Goal: Task Accomplishment & Management: Use online tool/utility

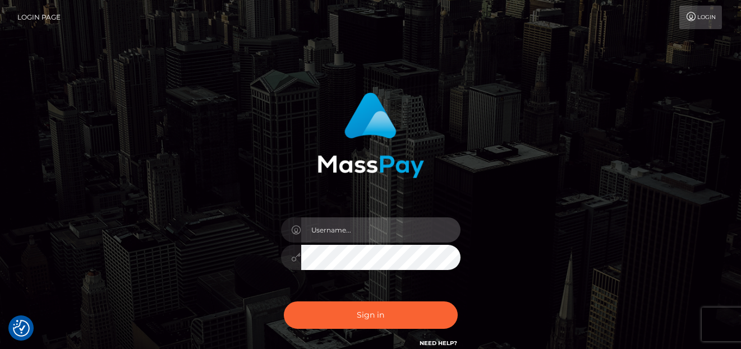
type input "denise"
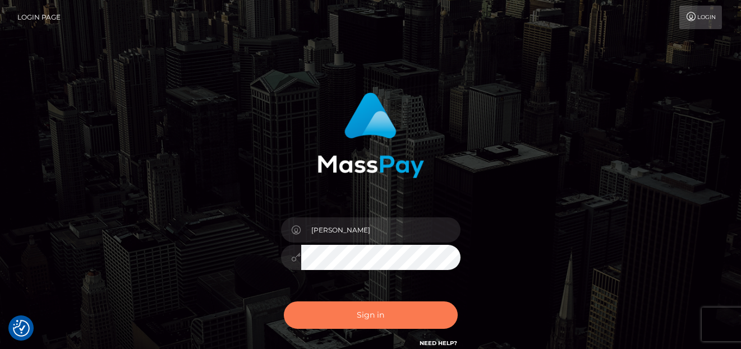
click at [379, 310] on button "Sign in" at bounding box center [371, 315] width 174 height 27
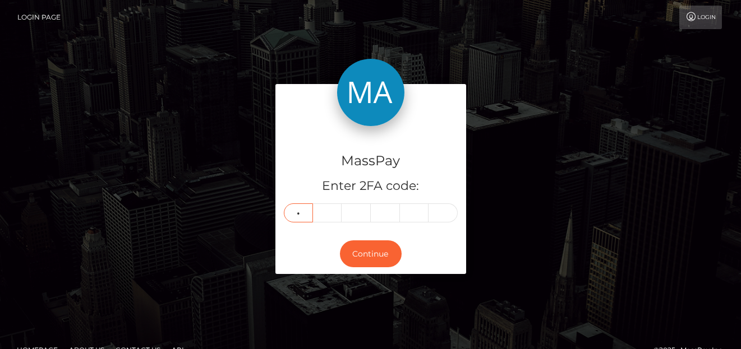
type input "9"
type input "5"
type input "3"
type input "6"
type input "9"
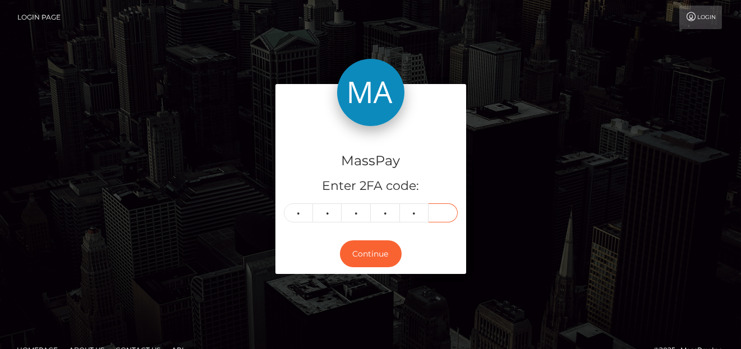
type input "8"
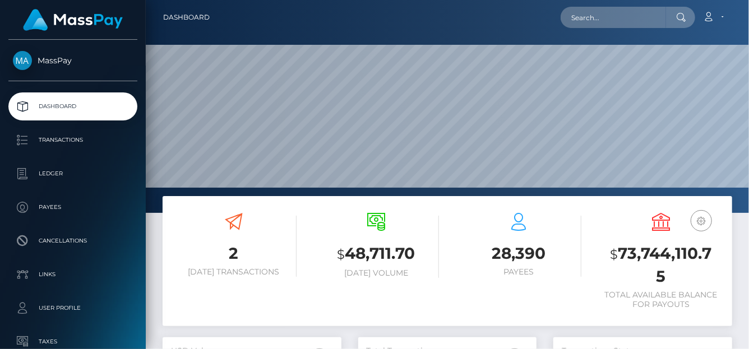
scroll to position [198, 179]
click at [607, 21] on input "text" at bounding box center [613, 17] width 105 height 21
paste input "[EMAIL_ADDRESS][DOMAIN_NAME]"
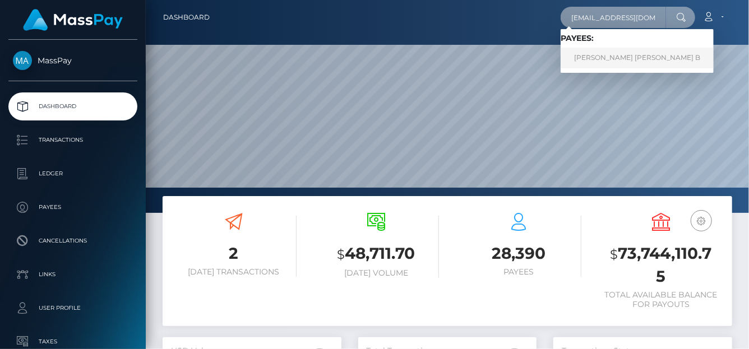
type input "[EMAIL_ADDRESS][DOMAIN_NAME]"
click at [586, 57] on link "Matt Joe B" at bounding box center [637, 58] width 153 height 21
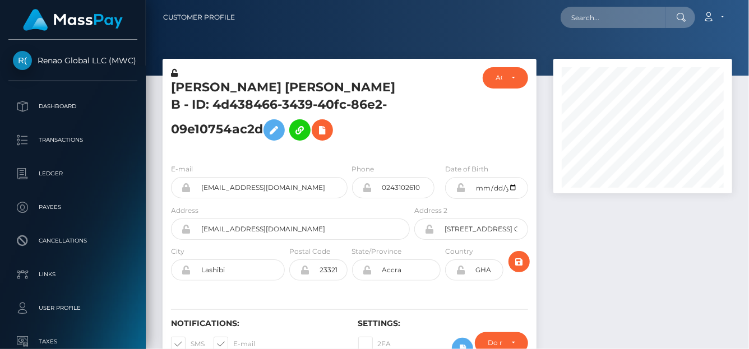
scroll to position [135, 179]
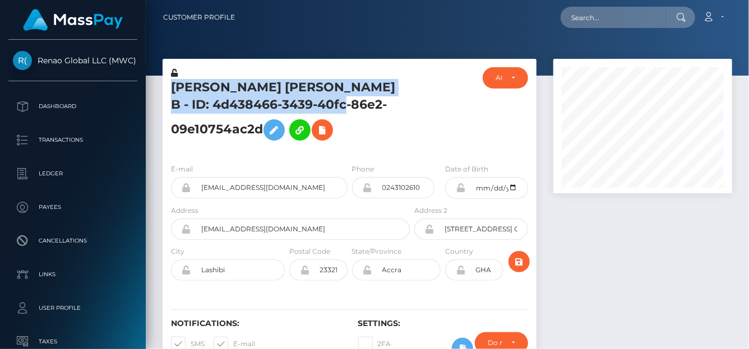
drag, startPoint x: 168, startPoint y: 87, endPoint x: 333, endPoint y: 110, distance: 166.9
click at [333, 110] on div "[PERSON_NAME] [PERSON_NAME] B - ID: 4d438466-3439-40fc-86e2-09e10754ac2d" at bounding box center [287, 110] width 249 height 87
copy h5 "[PERSON_NAME] [PERSON_NAME] B - ID: 4d438466-3439-40fc-86e2-09e10754ac2d"
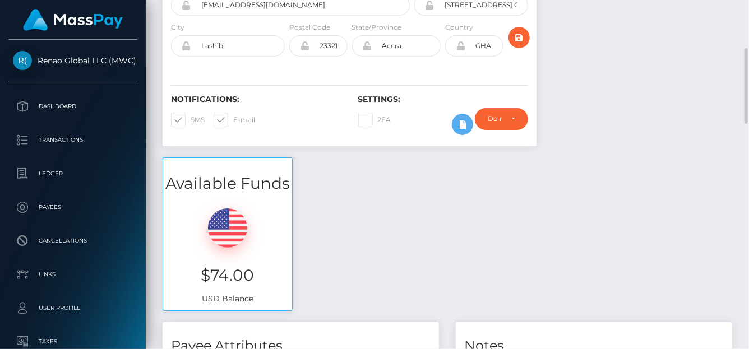
scroll to position [0, 0]
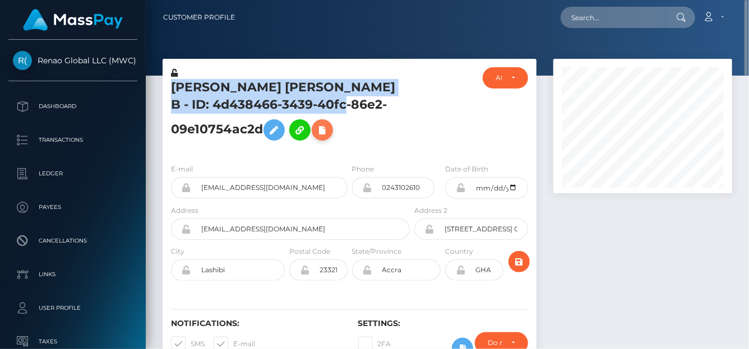
click at [316, 137] on icon at bounding box center [322, 130] width 13 height 14
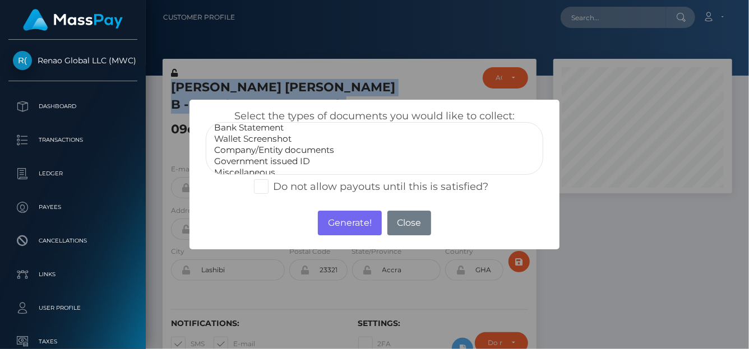
scroll to position [22, 0]
select select "Government issued ID"
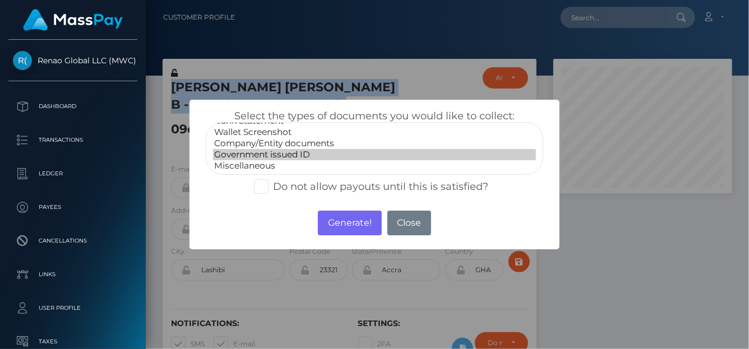
click at [287, 155] on option "Government issued ID" at bounding box center [374, 154] width 323 height 11
click at [343, 220] on button "Generate!" at bounding box center [349, 223] width 63 height 25
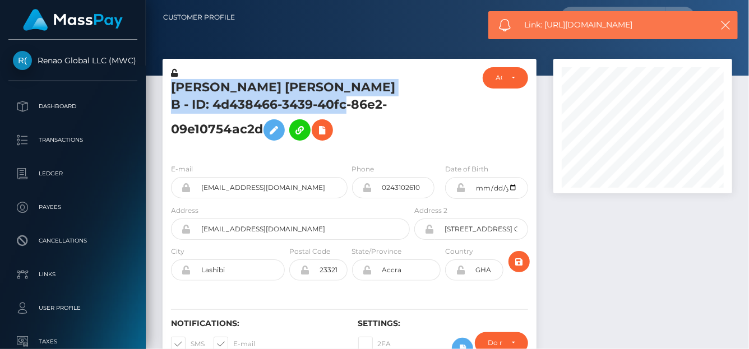
drag, startPoint x: 648, startPoint y: 29, endPoint x: 547, endPoint y: 26, distance: 101.5
click at [547, 26] on span "Link: https://l.maspay.io/5jrIV" at bounding box center [615, 25] width 180 height 12
copy span "https://l.maspay.io/5jrIV"
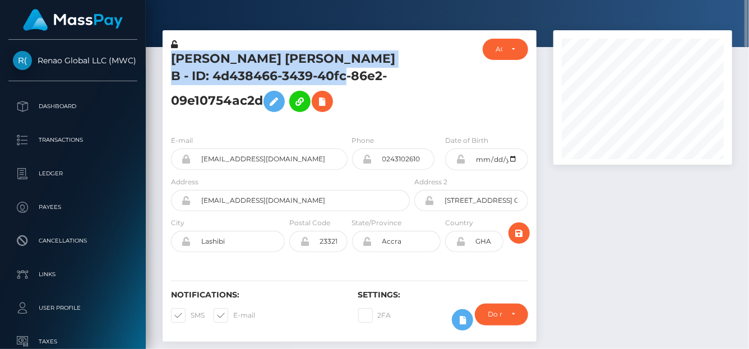
scroll to position [0, 0]
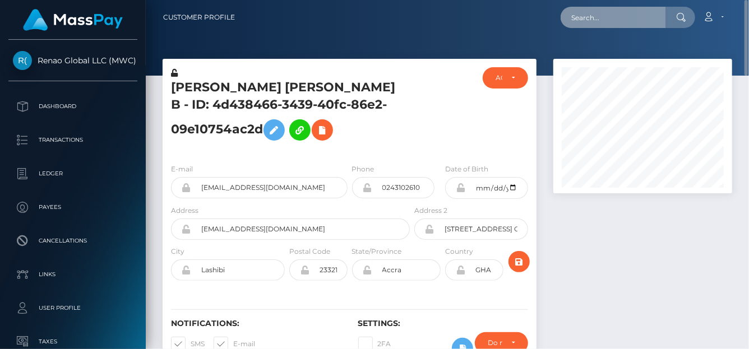
click at [587, 25] on input "text" at bounding box center [613, 17] width 105 height 21
paste input "ivyeverly222@gmail.com"
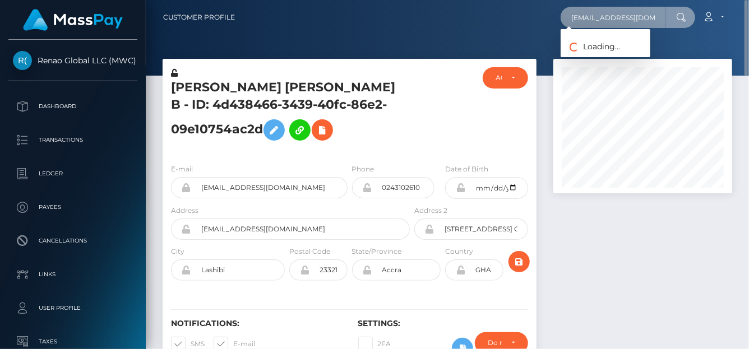
type input "ivyeverly222@gmail.com"
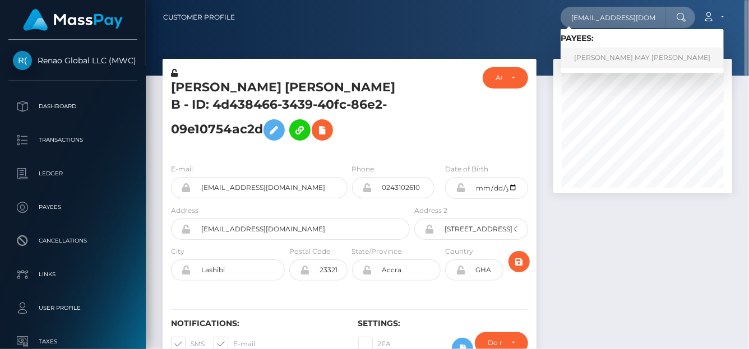
click at [584, 63] on link "NATALIE MAY CARMICHAEL" at bounding box center [642, 58] width 163 height 21
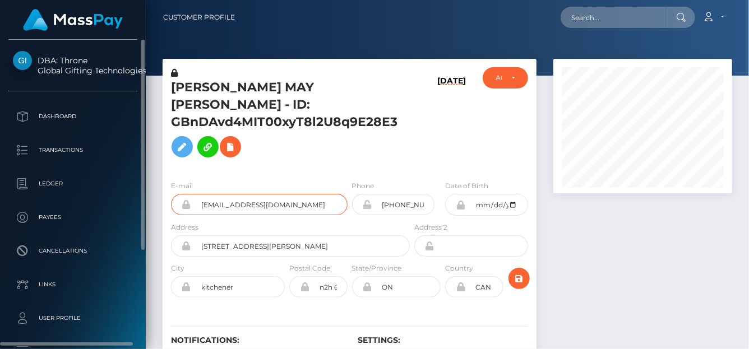
click at [52, 165] on div "DBA: Throne Global Gifting Technologies Inc Dashboard Transactions Ledger" at bounding box center [374, 174] width 749 height 349
drag, startPoint x: 302, startPoint y: 184, endPoint x: 119, endPoint y: 164, distance: 184.4
click at [119, 164] on div "DBA: Throne Global Gifting Technologies Inc Dashboard Transactions Ledger" at bounding box center [374, 174] width 749 height 349
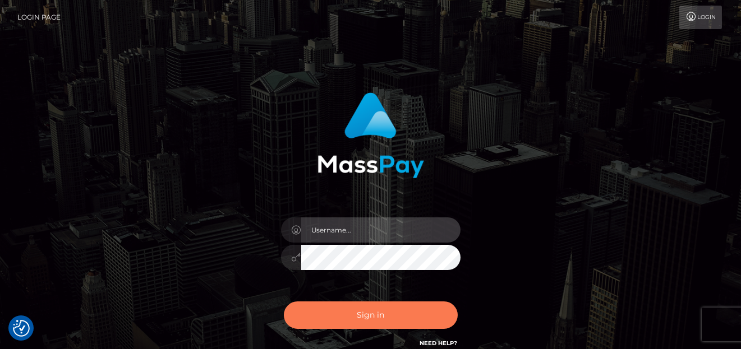
type input "[PERSON_NAME]"
click at [339, 306] on button "Sign in" at bounding box center [371, 315] width 174 height 27
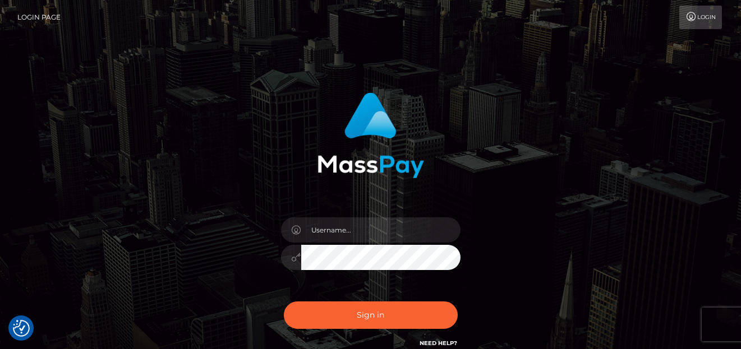
checkbox input "true"
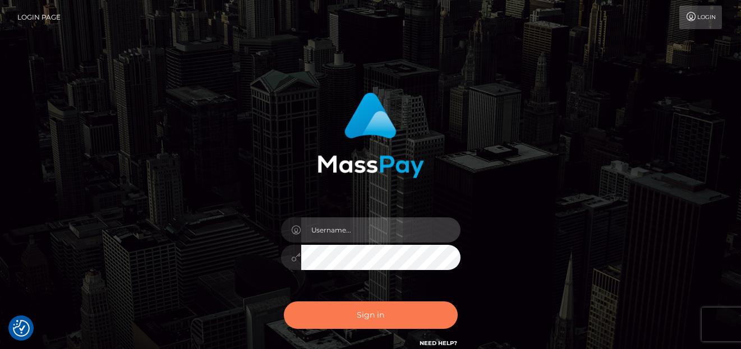
type input "[PERSON_NAME]"
click at [339, 313] on button "Sign in" at bounding box center [371, 315] width 174 height 27
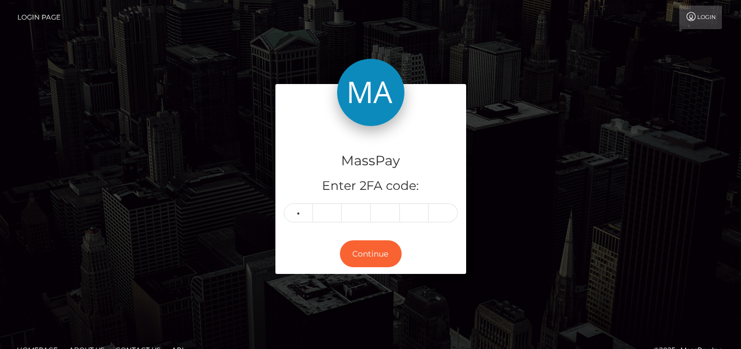
type input "4"
type input "1"
type input "9"
type input "0"
type input "7"
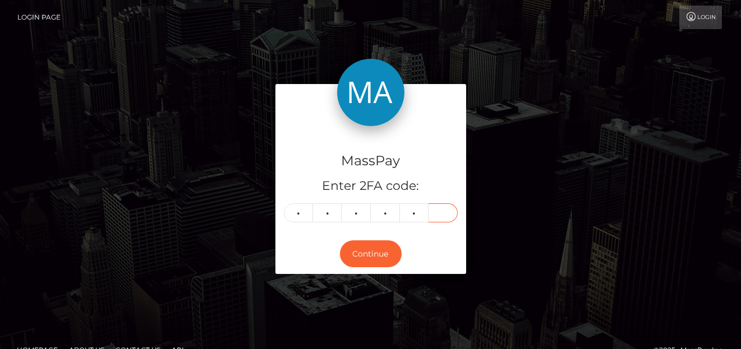
type input "0"
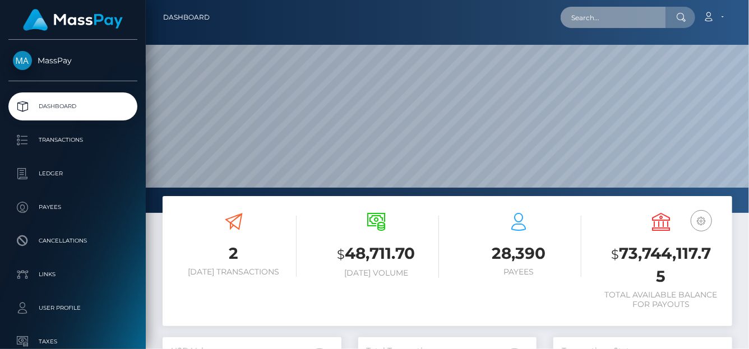
click at [608, 24] on input "text" at bounding box center [613, 17] width 105 height 21
paste input "jfmodelmanager@gmail.com"
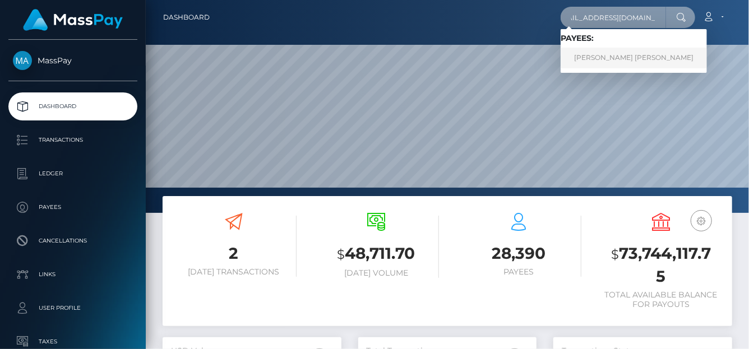
type input "jfmodelmanager@gmail.com"
click at [592, 55] on link "luis felipe munoz gongora" at bounding box center [634, 58] width 146 height 21
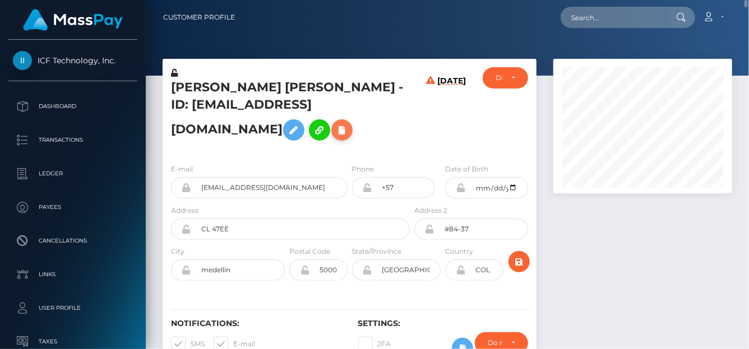
click at [335, 137] on icon at bounding box center [341, 130] width 13 height 14
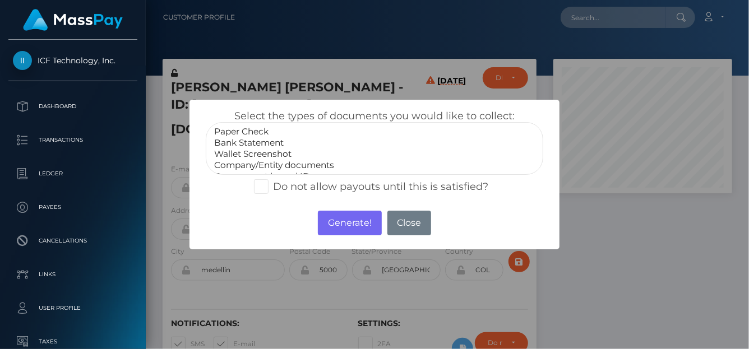
select select "Bank Statement"
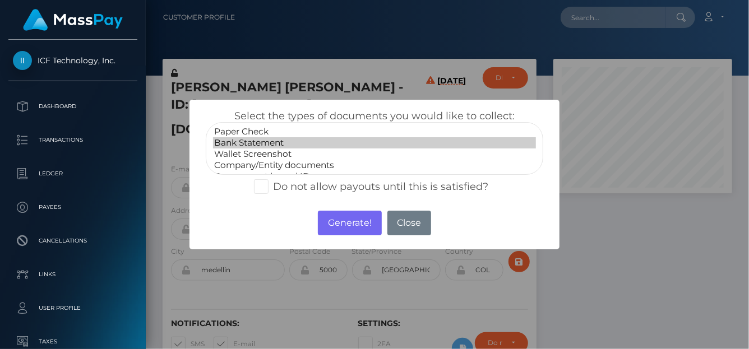
click at [266, 142] on option "Bank Statement" at bounding box center [374, 142] width 323 height 11
click at [352, 225] on button "Generate!" at bounding box center [349, 223] width 63 height 25
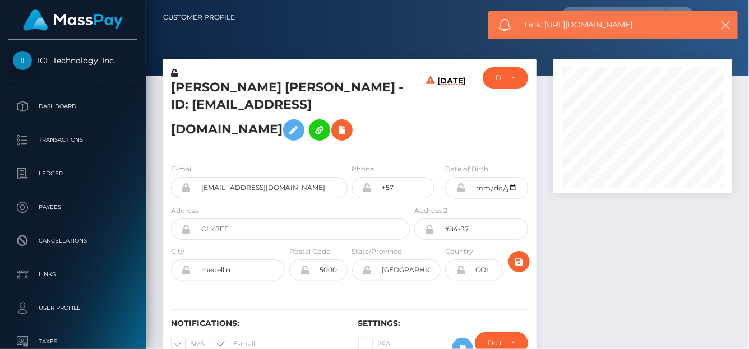
drag, startPoint x: 640, startPoint y: 29, endPoint x: 547, endPoint y: 31, distance: 93.1
click at [547, 31] on div "Link: https://l.maspay.io/yjrAL" at bounding box center [612, 25] width 249 height 28
copy span "https://l.maspay.io/yjrAL"
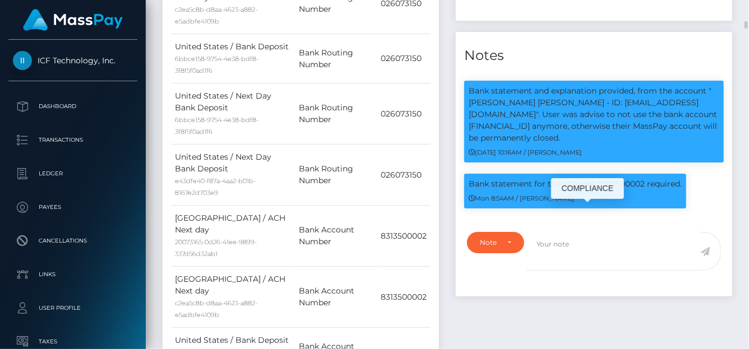
scroll to position [135, 179]
drag, startPoint x: 636, startPoint y: 212, endPoint x: 598, endPoint y: 216, distance: 38.3
click at [598, 190] on p "Bank statement for the account: 8313500002 required." at bounding box center [575, 184] width 213 height 12
copy p "8313500002"
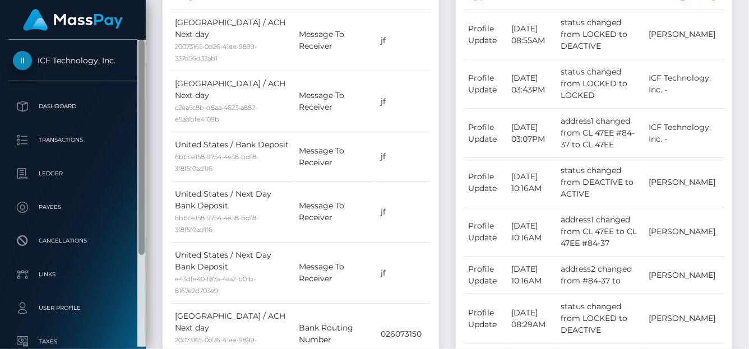
scroll to position [673, 0]
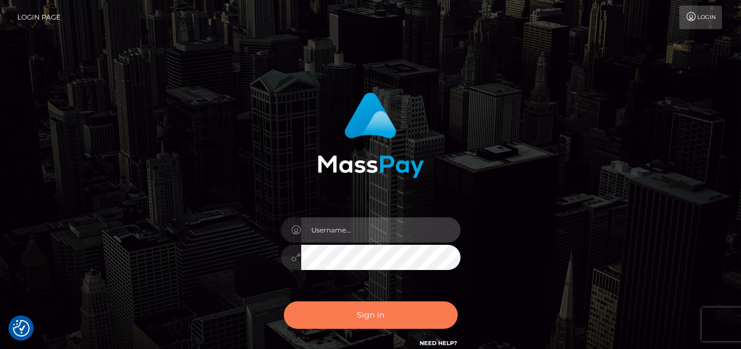
type input "[PERSON_NAME]"
click at [333, 309] on button "Sign in" at bounding box center [371, 315] width 174 height 27
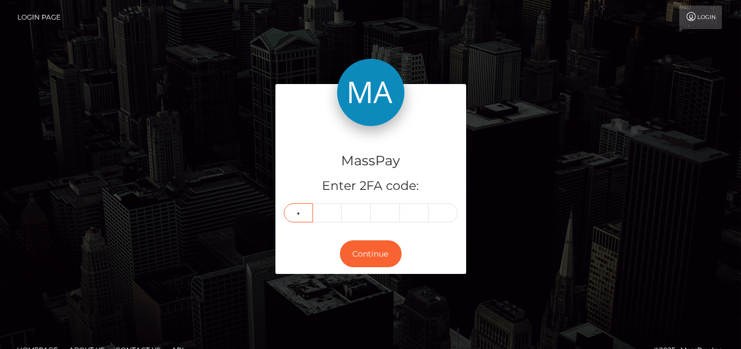
type input "3"
type input "9"
type input "8"
type input "9"
type input "6"
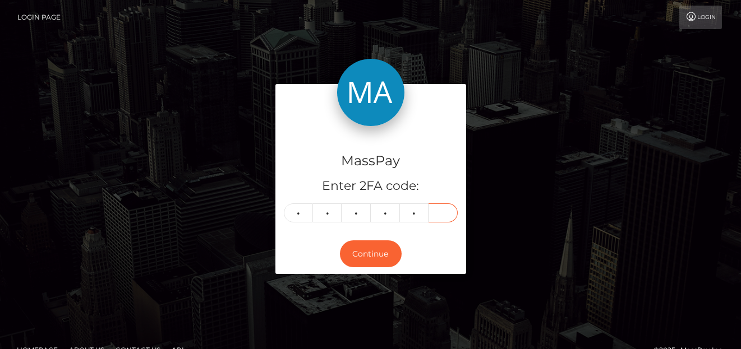
type input "4"
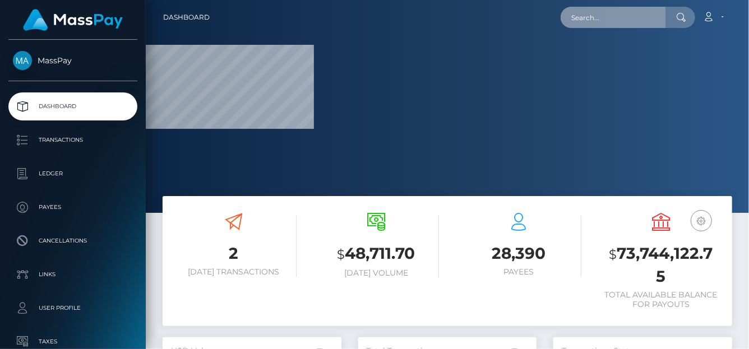
click at [573, 20] on input "text" at bounding box center [613, 17] width 105 height 21
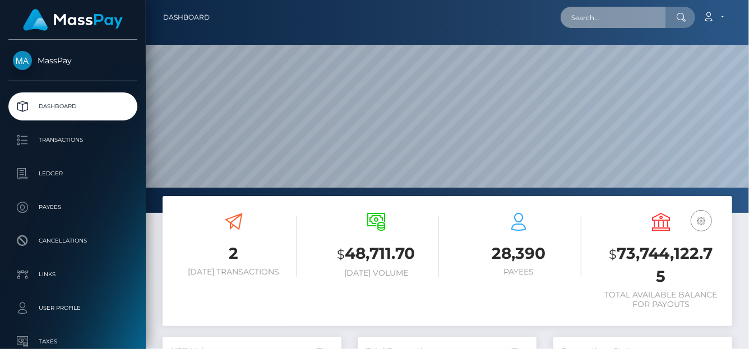
scroll to position [198, 179]
paste input "9a9a15ee-df14-4427-94e4-dcf071d20ab6"
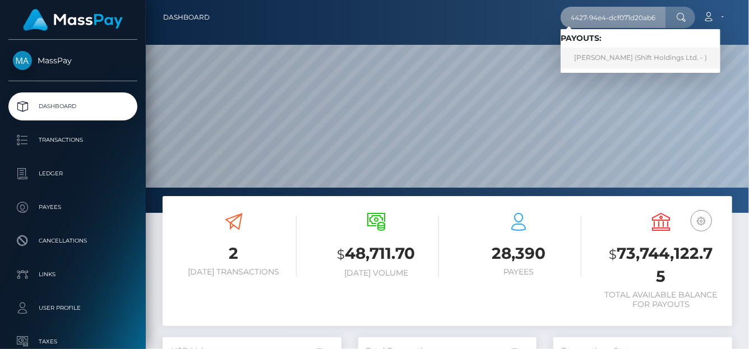
type input "9a9a15ee-df14-4427-94e4-dcf071d20ab6"
click at [607, 60] on link "[PERSON_NAME] (Shift Holdings Ltd. - )" at bounding box center [641, 58] width 160 height 21
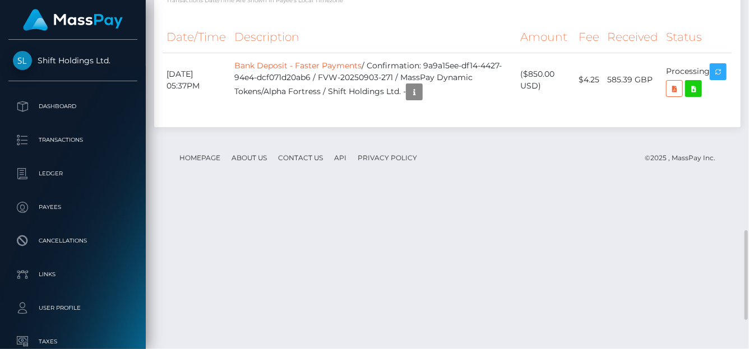
scroll to position [730, 0]
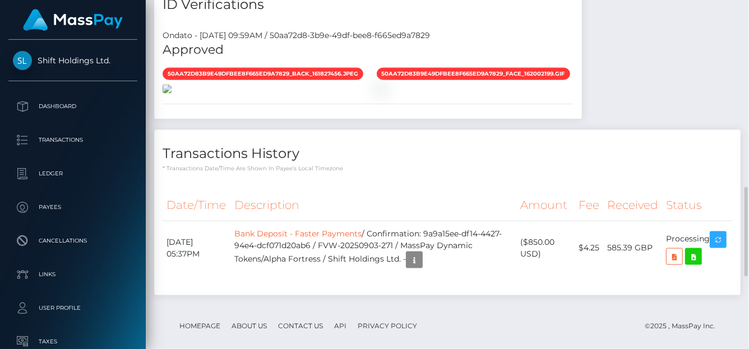
click at [172, 94] on img at bounding box center [167, 89] width 9 height 9
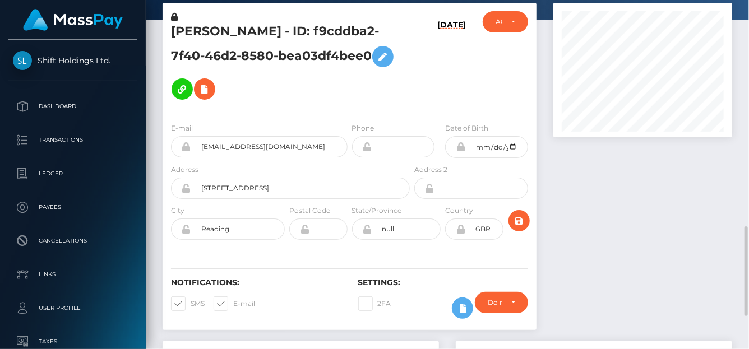
scroll to position [0, 0]
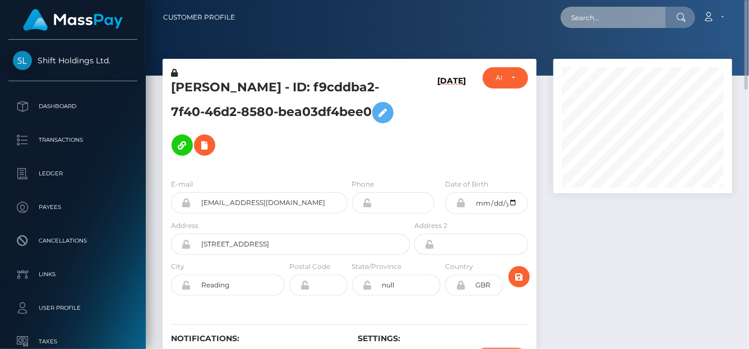
click at [600, 15] on input "text" at bounding box center [613, 17] width 105 height 21
paste input "tmopcg@gmail.com"
click at [628, 17] on input "tmopcg@gmail.com" at bounding box center [613, 17] width 105 height 21
drag, startPoint x: 649, startPoint y: 18, endPoint x: 310, endPoint y: -2, distance: 339.7
click at [310, 0] on html "Shift Holdings Ltd. Dashboard Transactions Ledger Payees Links" at bounding box center [374, 174] width 749 height 349
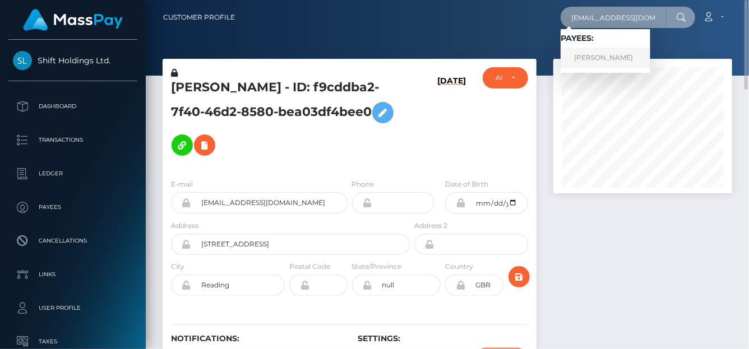
type input "juicy_babii@yahoo.com"
click at [588, 60] on link "TIFFANY MARIE OWENS" at bounding box center [606, 58] width 90 height 21
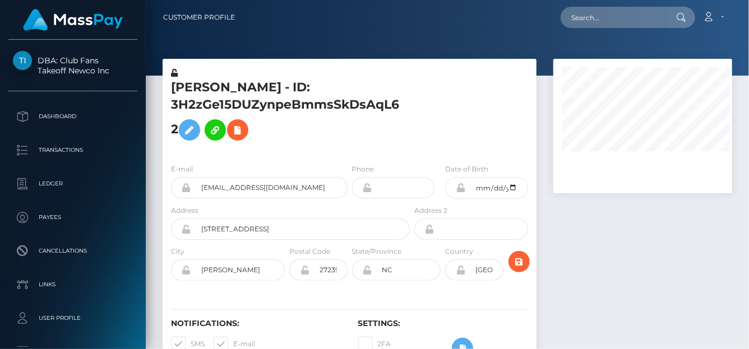
drag, startPoint x: 172, startPoint y: 84, endPoint x: 182, endPoint y: 127, distance: 44.3
click at [182, 127] on h5 "TIFFANY MARIE OWENS - ID: 3H2zGe15DUZynpeBmmsSkDsAqL62" at bounding box center [287, 112] width 233 height 67
copy h5 "TIFFANY MARIE OWENS - ID: 3H2zGe15DUZynpeBmmsSkDsAqL62"
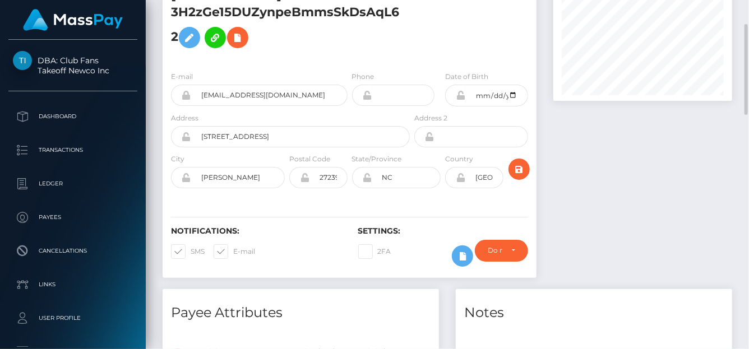
scroll to position [0, 0]
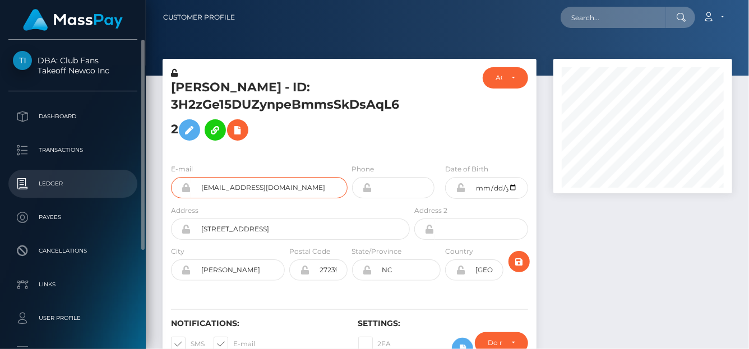
drag, startPoint x: 293, startPoint y: 189, endPoint x: 133, endPoint y: 183, distance: 159.9
click at [133, 183] on div "DBA: Club Fans Takeoff Newco Inc Dashboard Transactions Ledger Payees" at bounding box center [374, 174] width 749 height 349
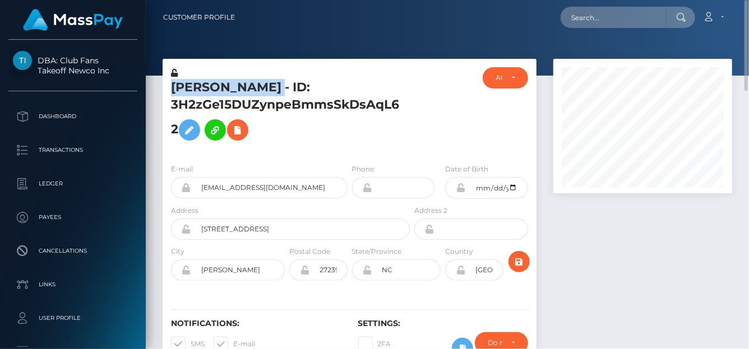
drag, startPoint x: 330, startPoint y: 87, endPoint x: 160, endPoint y: 90, distance: 169.9
click at [160, 90] on div "TIFFANY MARIE OWENS - ID: 3H2zGe15DUZynpeBmmsSkDsAqL62 ACTIVE DEACTIVE CLOSED A…" at bounding box center [349, 220] width 391 height 323
copy div "TIFFANY MARIE OWENS"
drag, startPoint x: 177, startPoint y: 129, endPoint x: 172, endPoint y: 87, distance: 42.3
click at [172, 87] on h5 "TIFFANY MARIE OWENS - ID: 3H2zGe15DUZynpeBmmsSkDsAqL62" at bounding box center [287, 112] width 233 height 67
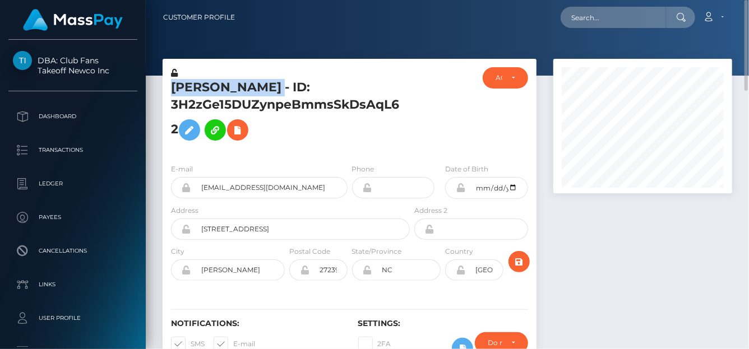
copy h5 "TIFFANY MARIE OWENS - ID: 3H2zGe15DUZynpeBmmsSkDsAqL62"
click at [584, 25] on input "text" at bounding box center [613, 17] width 105 height 21
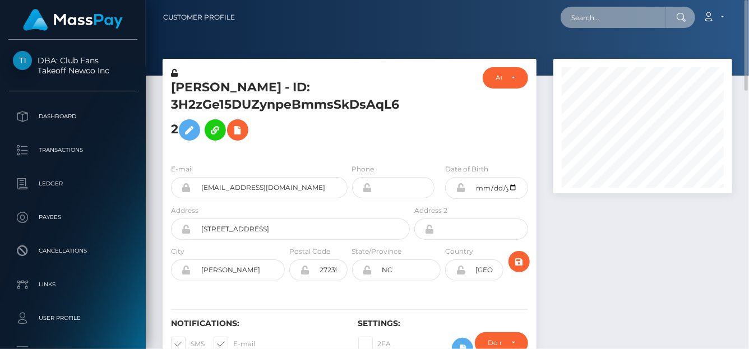
paste input "[EMAIL_ADDRESS][DOMAIN_NAME]"
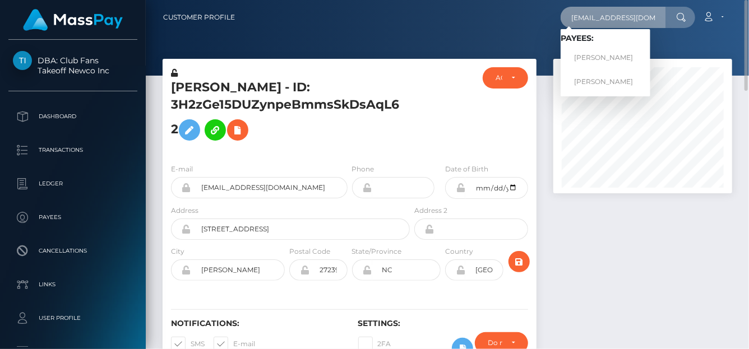
click at [572, 23] on input "[EMAIL_ADDRESS][DOMAIN_NAME]" at bounding box center [613, 17] width 105 height 21
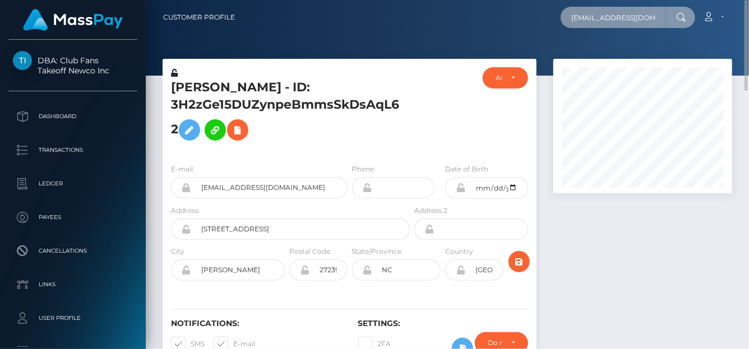
click at [572, 20] on input "charmedmollytha@gmail.com" at bounding box center [613, 17] width 105 height 21
drag, startPoint x: 572, startPoint y: 20, endPoint x: 724, endPoint y: 36, distance: 152.8
click at [724, 36] on div "Customer Profile charmedmollytha@gmail.com Loading... Loading... Payees: Lara B…" at bounding box center [447, 174] width 603 height 349
paste input "0rHGw6Ey"
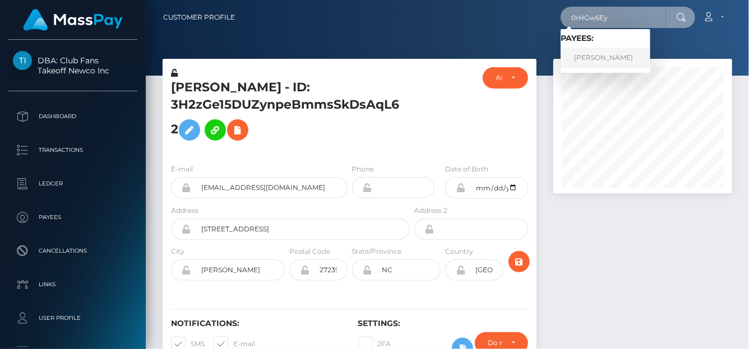
type input "0rHGw6Ey"
click at [607, 59] on link "Lara Bolzi" at bounding box center [606, 58] width 90 height 21
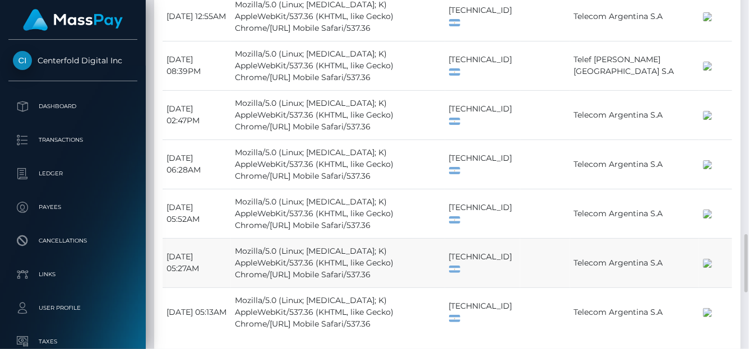
scroll to position [1682, 0]
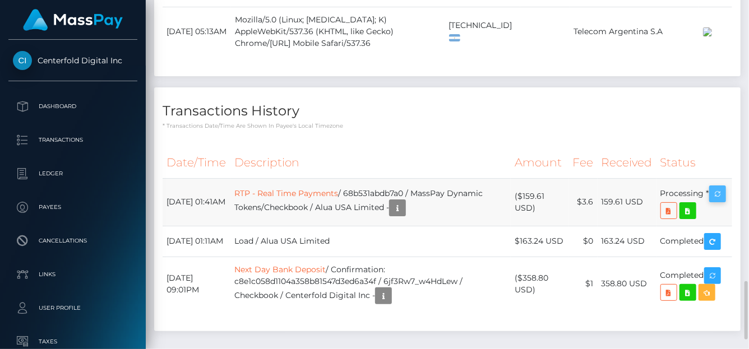
click at [671, 219] on body "Centerfold Digital Inc Dashboard Transactions Ledger Payees Links" at bounding box center [374, 174] width 749 height 349
click at [671, 219] on div "Force status update" at bounding box center [664, 210] width 82 height 21
click at [670, 218] on div "Force status update" at bounding box center [664, 210] width 82 height 21
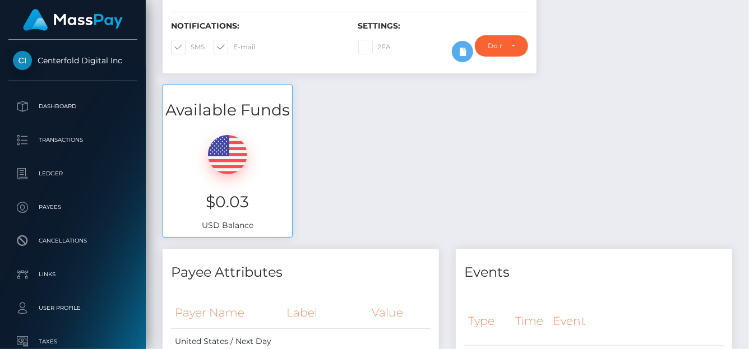
scroll to position [0, 0]
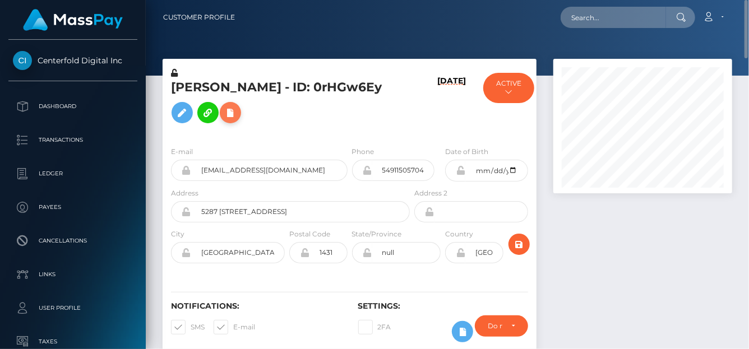
click at [224, 120] on icon at bounding box center [230, 113] width 13 height 14
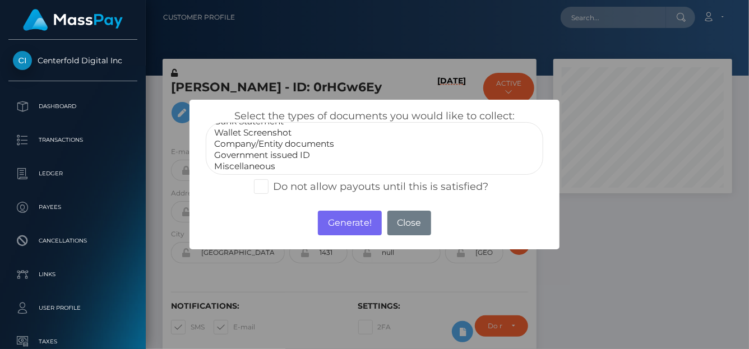
scroll to position [22, 0]
select select "Miscellaneous"
click at [262, 164] on option "Miscellaneous" at bounding box center [374, 165] width 323 height 11
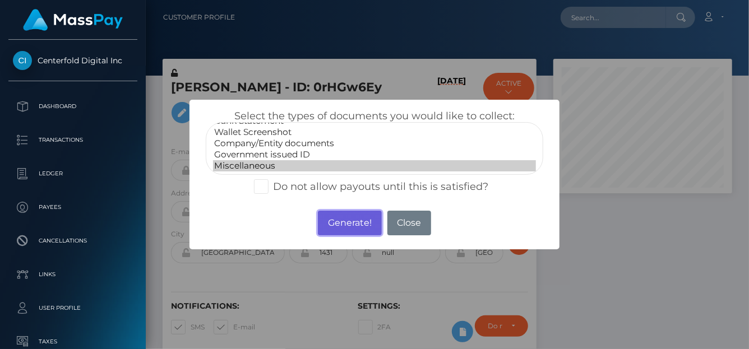
click at [366, 224] on button "Generate!" at bounding box center [349, 223] width 63 height 25
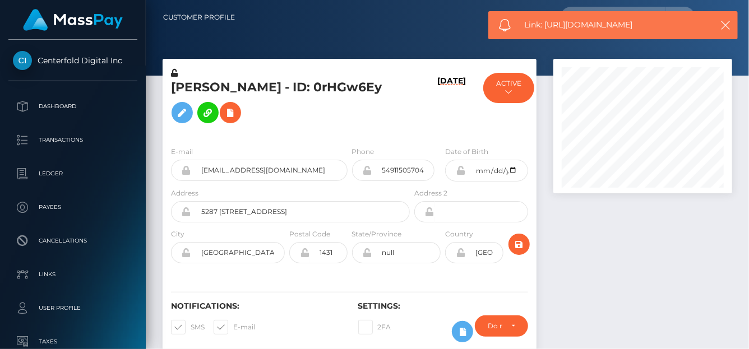
drag, startPoint x: 673, startPoint y: 27, endPoint x: 544, endPoint y: 18, distance: 128.6
click at [544, 18] on div "Link: https://l.maspay.io/vjrCZ" at bounding box center [612, 25] width 249 height 28
copy span "https://l.maspay.io/vjrCZ"
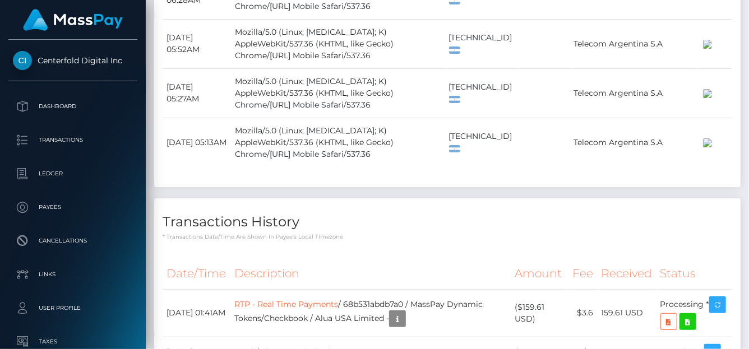
scroll to position [1740, 0]
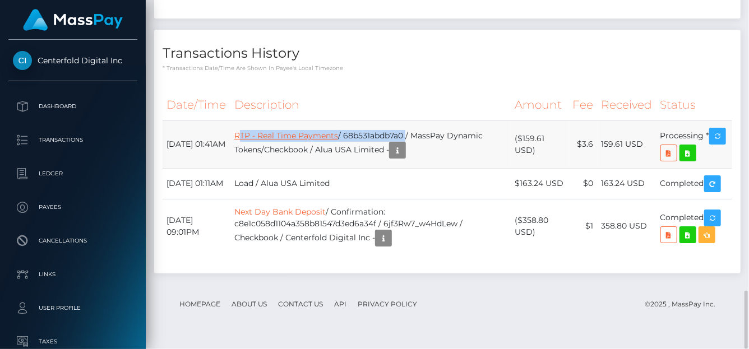
drag, startPoint x: 420, startPoint y: 142, endPoint x: 249, endPoint y: 142, distance: 171.0
click at [249, 142] on td "RTP - Real Time Payments / 68b531abdb7a0 / MassPay Dynamic Tokens/Checkbook / A…" at bounding box center [370, 145] width 280 height 48
drag, startPoint x: 160, startPoint y: 117, endPoint x: 712, endPoint y: 138, distance: 553.1
click at [712, 138] on div "Date/Time Description Amount Fee Received Status RTP - Real Time Payments" at bounding box center [447, 177] width 586 height 192
copy div "Date/Time Description Amount Fee Received Status September 1, 2025 01:41AM RTP …"
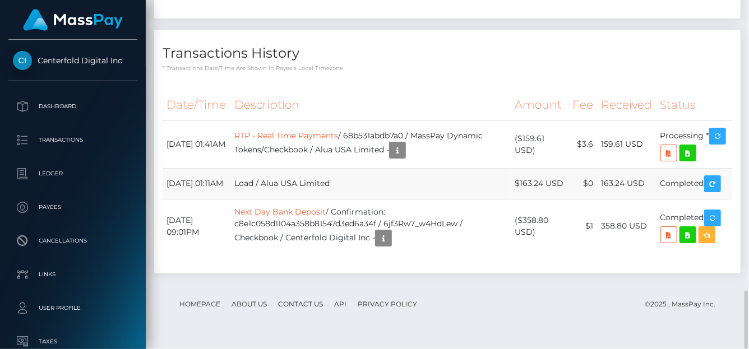
click at [436, 188] on td "Load / Alua USA Limited" at bounding box center [370, 183] width 280 height 31
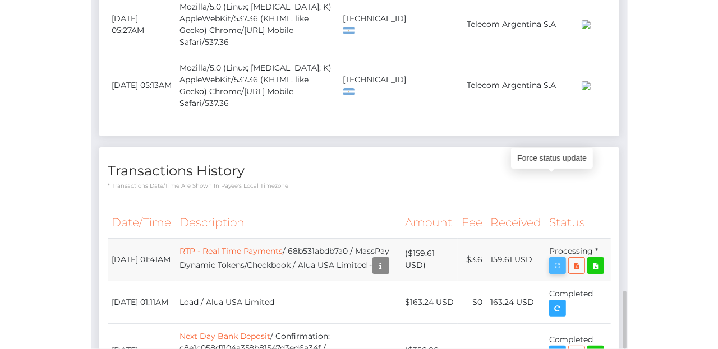
scroll to position [135, 156]
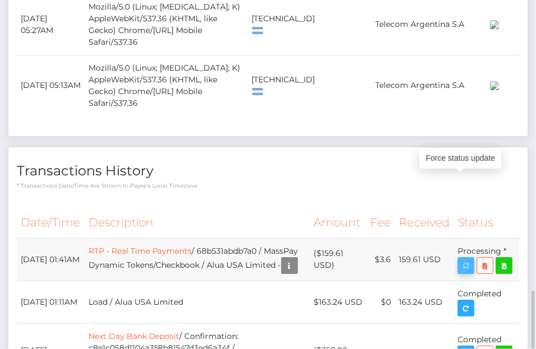
click at [463, 259] on icon "button" at bounding box center [466, 266] width 13 height 14
click at [464, 259] on icon "button" at bounding box center [466, 266] width 13 height 14
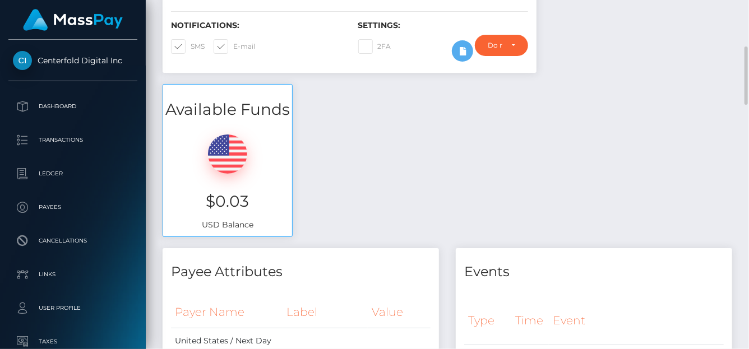
scroll to position [0, 0]
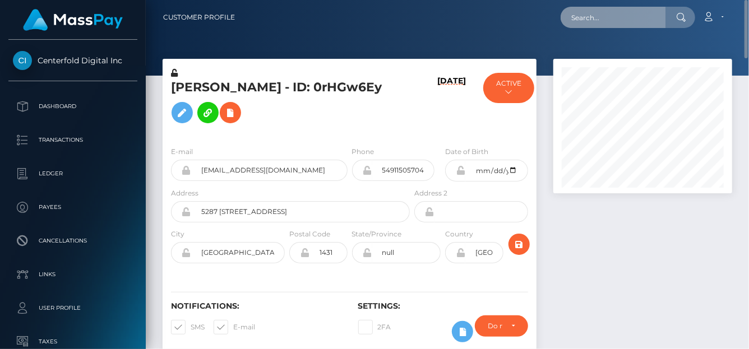
click at [606, 17] on input "text" at bounding box center [613, 17] width 105 height 21
paste input "herrerajeimy39@gmail.com"
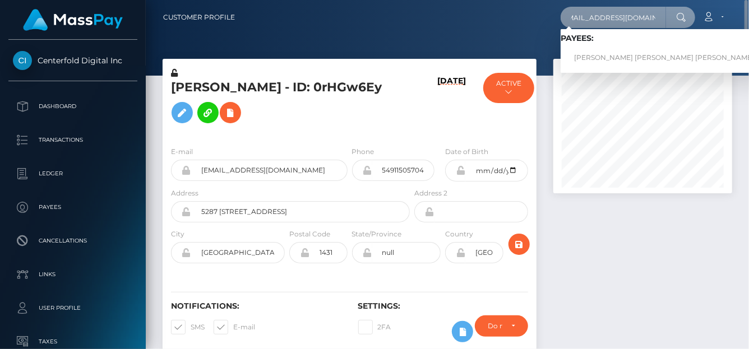
type input "herrerajeimy39@gmail.com"
click at [584, 52] on link "JEIMY CAROLINA HERRERA LOPEZ" at bounding box center [664, 58] width 207 height 21
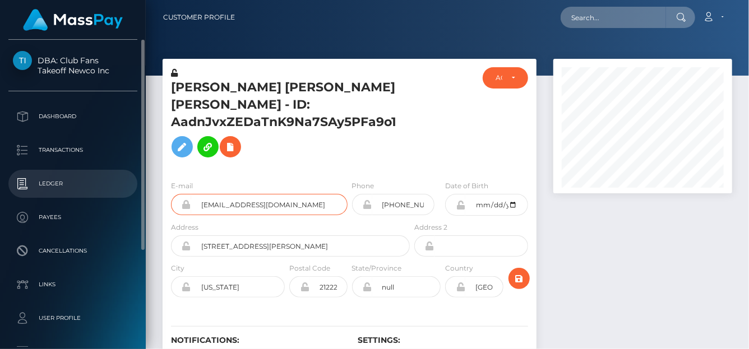
drag, startPoint x: 305, startPoint y: 208, endPoint x: 37, endPoint y: 189, distance: 268.6
click at [37, 189] on div "DBA: Club Fans Takeoff Newco Inc Dashboard Transactions Ledger Payees" at bounding box center [374, 174] width 749 height 349
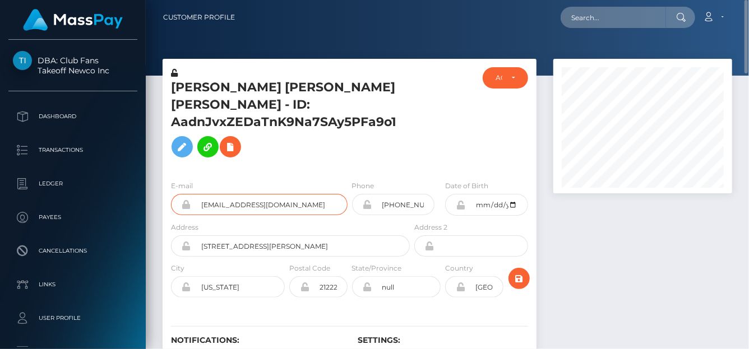
scroll to position [56, 0]
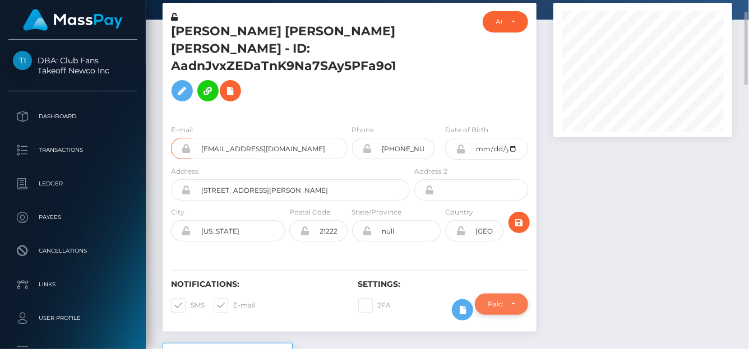
click at [516, 307] on div "Paid by MassPay" at bounding box center [501, 304] width 53 height 21
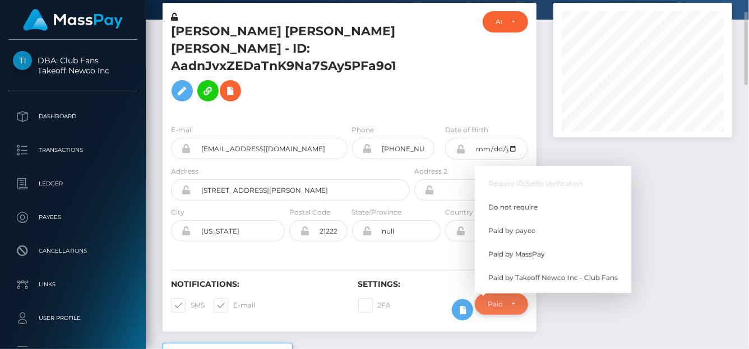
scroll to position [135, 179]
click at [605, 323] on div at bounding box center [643, 173] width 196 height 340
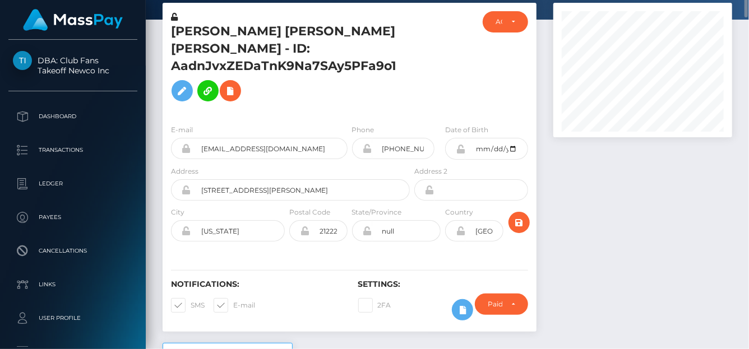
click at [740, 1] on div "Customer Profile Loading... Loading..." at bounding box center [447, 174] width 603 height 349
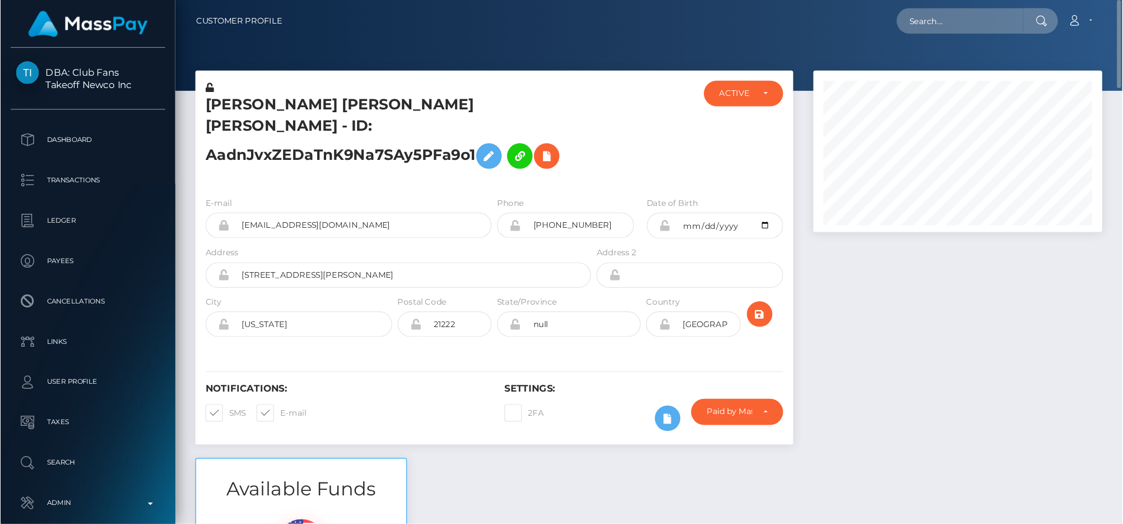
scroll to position [135, 262]
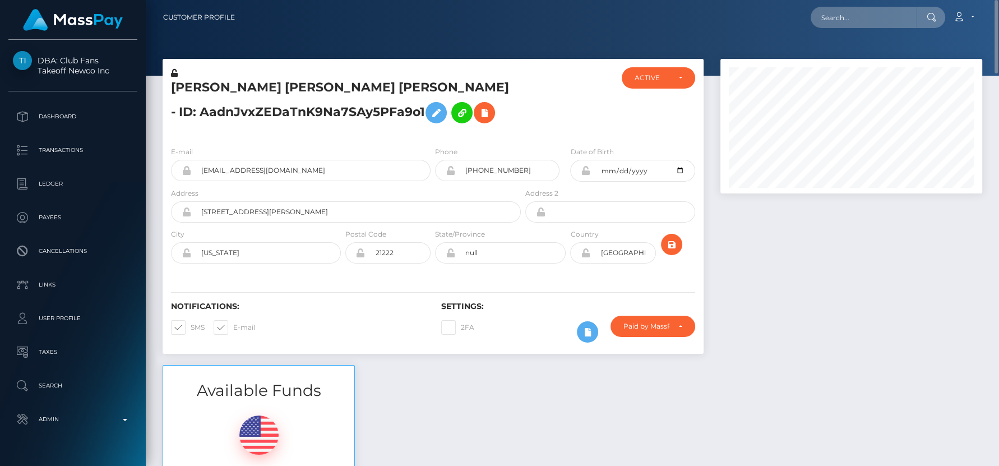
drag, startPoint x: 735, startPoint y: 0, endPoint x: 682, endPoint y: 431, distance: 434.4
click at [682, 349] on div "Available Funds $515.73 USD Balance" at bounding box center [572, 447] width 836 height 165
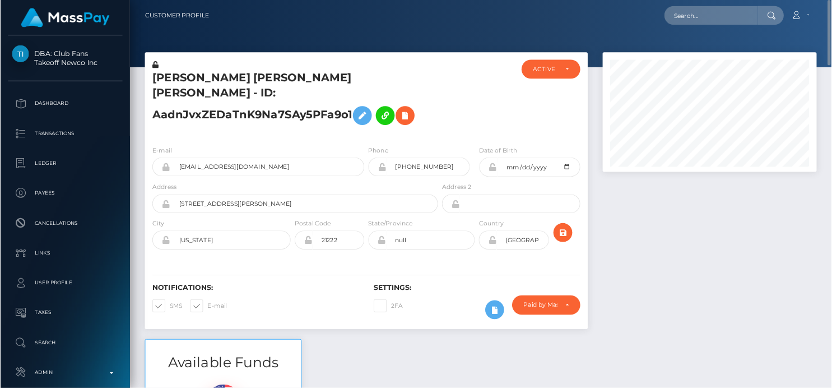
scroll to position [135, 206]
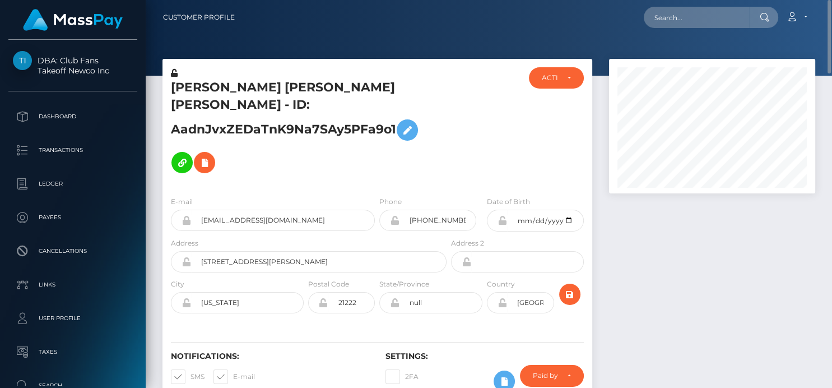
drag, startPoint x: 165, startPoint y: 85, endPoint x: 171, endPoint y: 86, distance: 5.6
click at [171, 86] on div "JEIMY CAROLINA HERRERA LOPEZ - ID: AadnJvxZEDaTnK9Na7SAy5PFa9o1" at bounding box center [306, 127] width 286 height 120
click at [660, 20] on input "text" at bounding box center [696, 17] width 105 height 21
paste input "moniiglove@icloud.com"
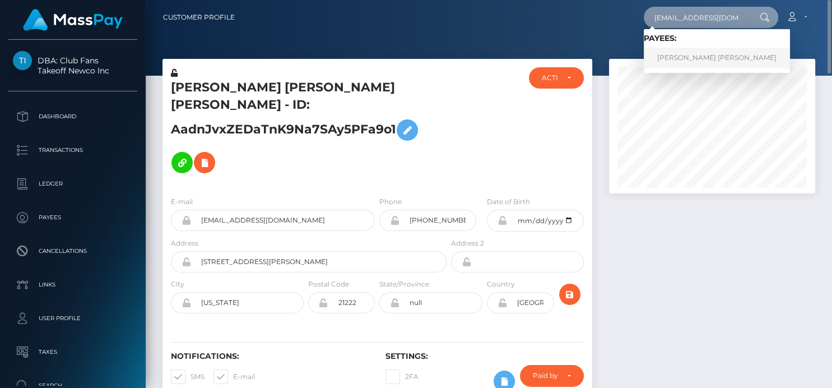
type input "moniiglove@icloud.com"
click at [680, 61] on link "MONICA MELISSA HERNANDEZ" at bounding box center [717, 58] width 146 height 21
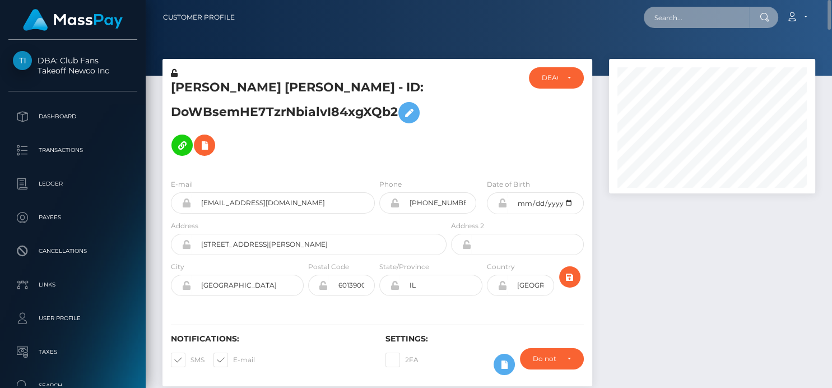
click at [679, 26] on input "text" at bounding box center [696, 17] width 105 height 21
paste input "[EMAIL_ADDRESS][DOMAIN_NAME]"
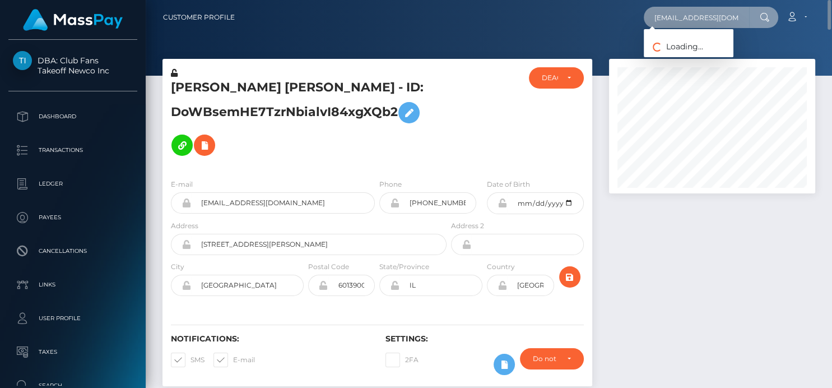
click at [677, 17] on input "[EMAIL_ADDRESS][DOMAIN_NAME]" at bounding box center [696, 17] width 105 height 21
drag, startPoint x: 658, startPoint y: 18, endPoint x: 733, endPoint y: 13, distance: 74.7
click at [733, 13] on input "[EMAIL_ADDRESS][DOMAIN_NAME]" at bounding box center [696, 17] width 105 height 21
type input "j"
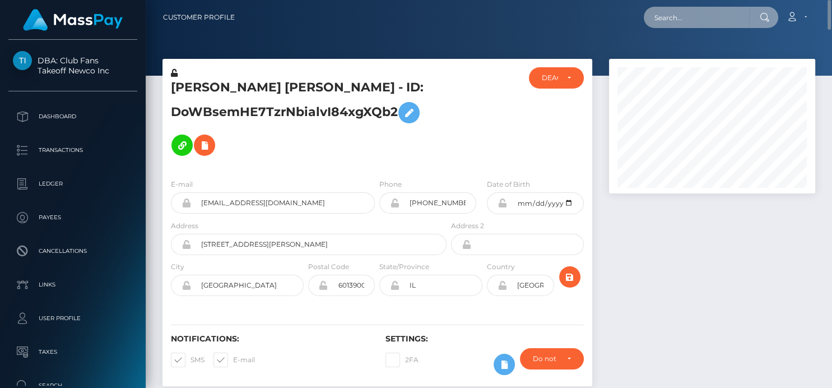
paste input "[PERSON_NAME]"
type input "[PERSON_NAME]"
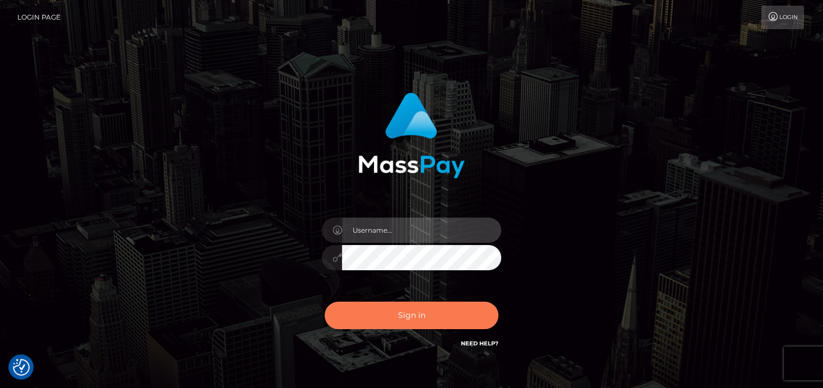
type input "[PERSON_NAME]"
click at [362, 315] on button "Sign in" at bounding box center [412, 315] width 174 height 27
type input "denise"
click at [362, 308] on button "Sign in" at bounding box center [412, 315] width 174 height 27
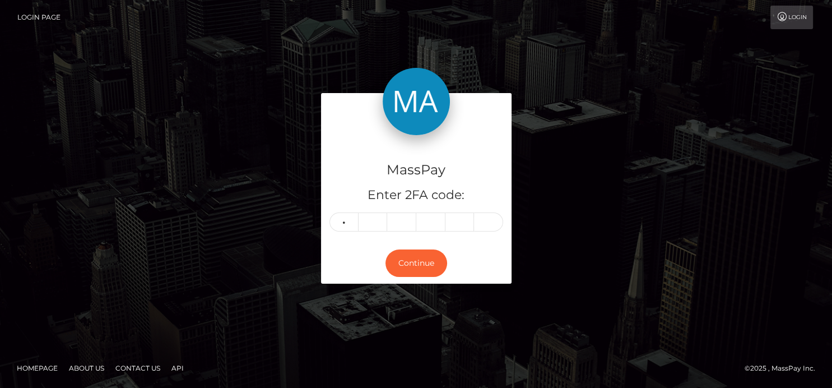
type input "0"
type input "8"
type input "7"
type input "8"
type input "6"
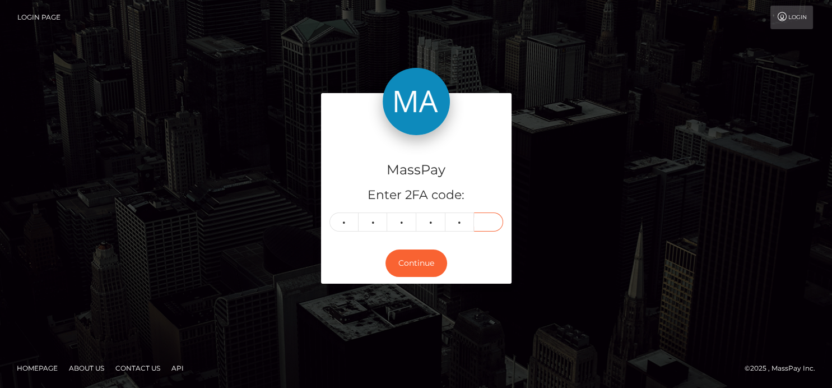
type input "3"
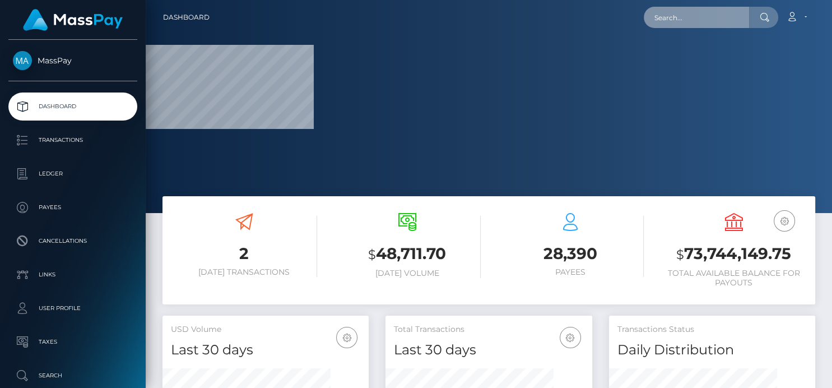
click at [669, 21] on input "text" at bounding box center [696, 17] width 105 height 21
paste input "[EMAIL_ADDRESS][DOMAIN_NAME]"
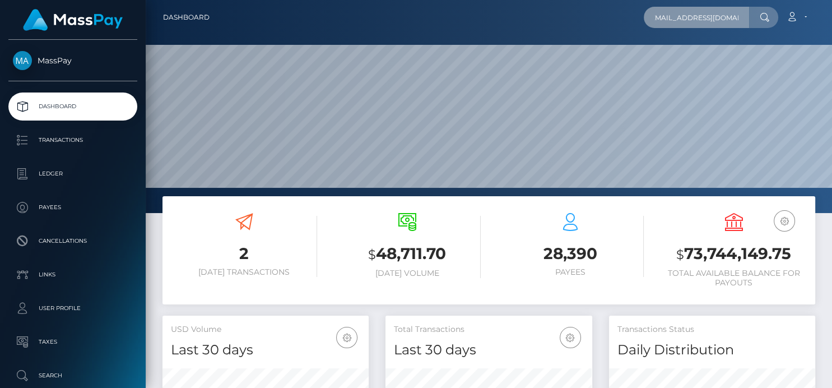
scroll to position [198, 206]
type input "[EMAIL_ADDRESS][DOMAIN_NAME]"
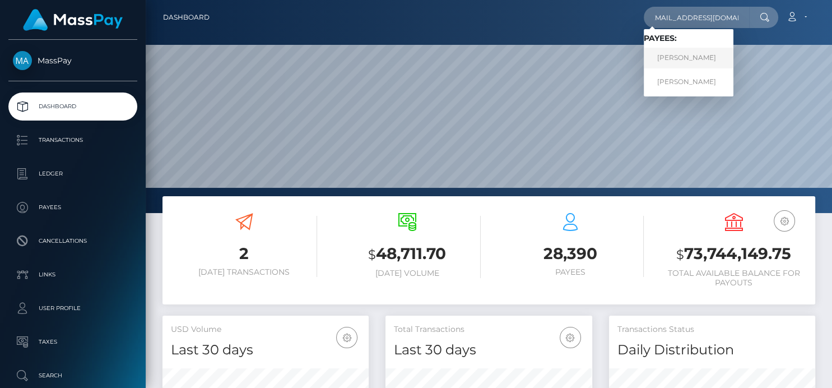
click at [668, 58] on link "[PERSON_NAME]" at bounding box center [689, 58] width 90 height 21
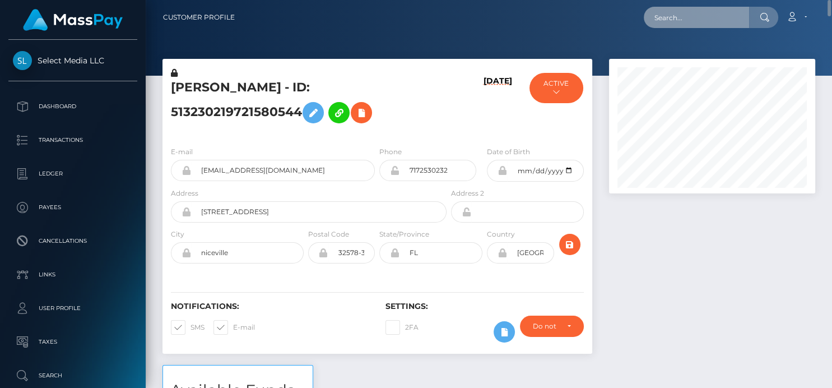
click at [660, 9] on input "text" at bounding box center [696, 17] width 105 height 21
paste input "[EMAIL_ADDRESS][DOMAIN_NAME]"
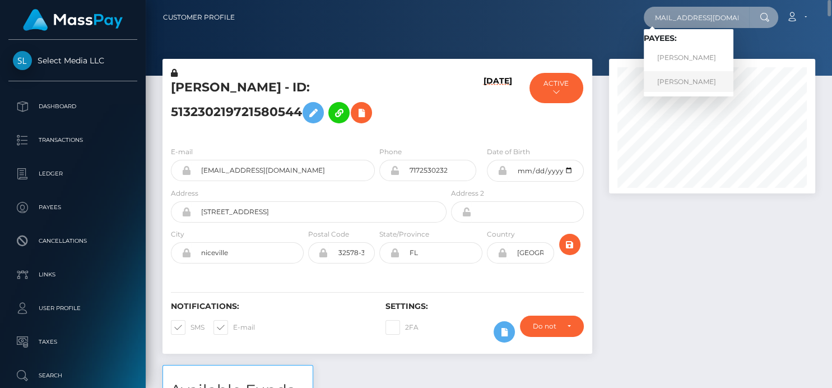
type input "[EMAIL_ADDRESS][DOMAIN_NAME]"
click at [673, 78] on link "[PERSON_NAME]" at bounding box center [689, 81] width 90 height 21
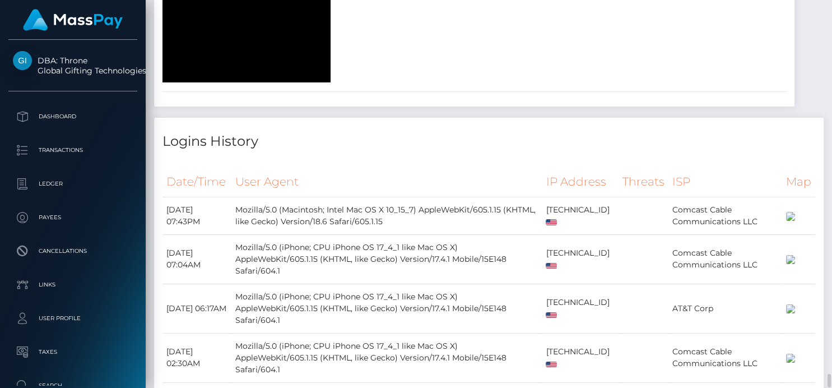
scroll to position [5303, 0]
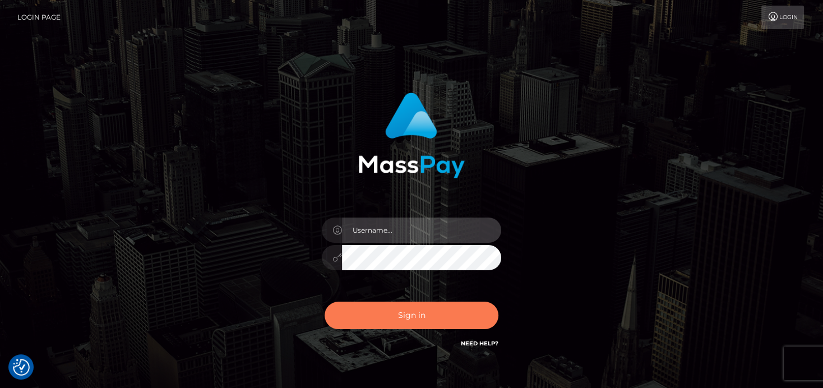
type input "[PERSON_NAME]"
click at [395, 314] on button "Sign in" at bounding box center [412, 315] width 174 height 27
type input "denise"
click at [382, 311] on button "Sign in" at bounding box center [412, 315] width 174 height 27
type input "[PERSON_NAME]"
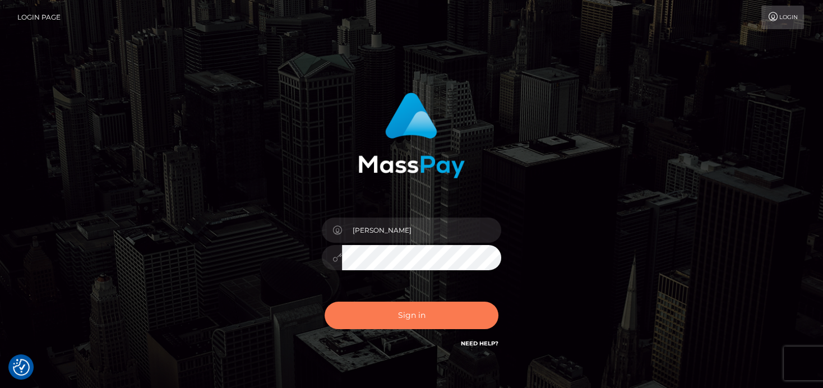
click at [368, 321] on button "Sign in" at bounding box center [412, 315] width 174 height 27
type input "denise"
click at [370, 313] on button "Sign in" at bounding box center [412, 315] width 174 height 27
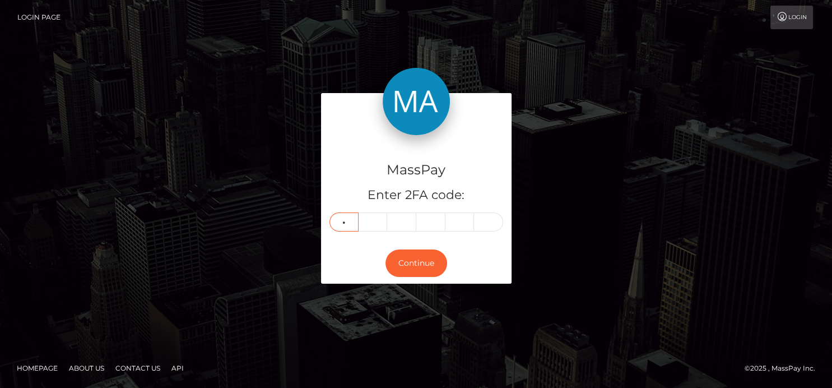
type input "3"
type input "9"
type input "4"
type input "6"
type input "4"
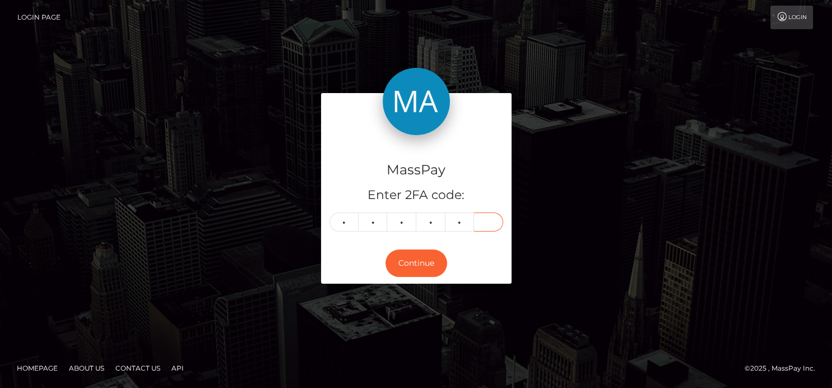
type input "1"
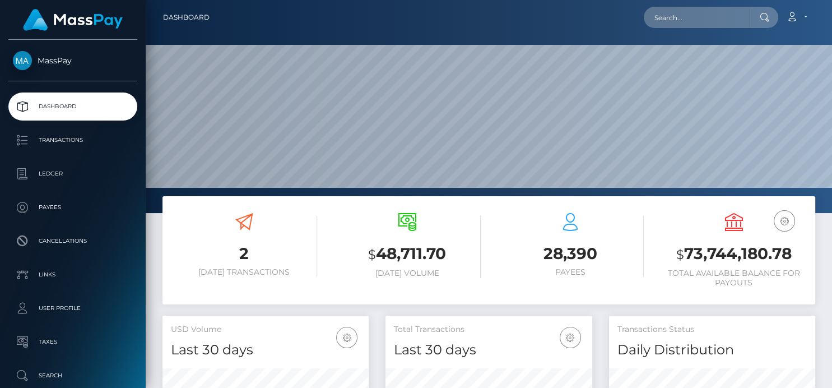
scroll to position [198, 206]
click at [685, 15] on input "text" at bounding box center [696, 17] width 105 height 21
paste input "801506824955121664,"
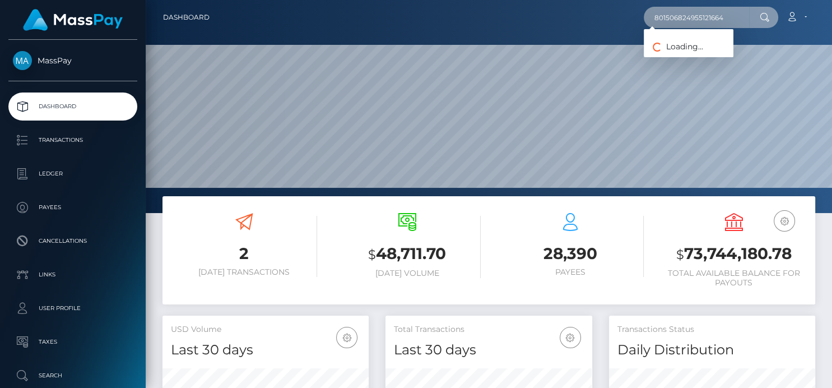
drag, startPoint x: 658, startPoint y: 17, endPoint x: 831, endPoint y: 13, distance: 173.8
click at [822, 13] on nav "Dashboard 801506824955121664 Loading... Loading... Account" at bounding box center [489, 17] width 687 height 35
paste input "yolaflimes@inbox.lv"
type input "yolaflimes@inbox.lv"
click at [658, 15] on input "yolaflimes@inbox.lv" at bounding box center [696, 17] width 105 height 21
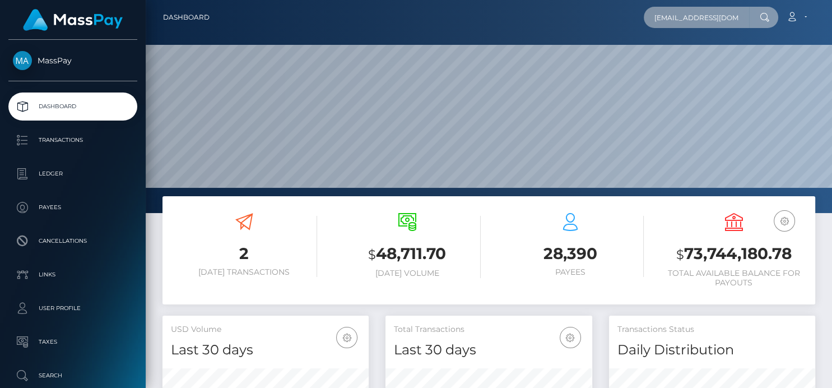
drag, startPoint x: 654, startPoint y: 17, endPoint x: 831, endPoint y: 3, distance: 177.6
click at [822, 3] on nav "Dashboard yolaflimes@inbox.lv Loading... Loading... Account" at bounding box center [489, 17] width 687 height 35
paste input "MARIIA IVANOVA"
drag, startPoint x: 724, startPoint y: 20, endPoint x: 718, endPoint y: 13, distance: 9.1
click at [723, 18] on input "MARIIA IVANOVA" at bounding box center [696, 17] width 105 height 21
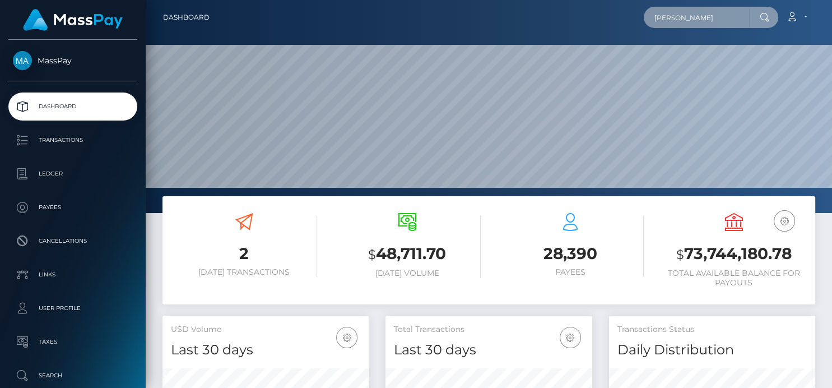
drag, startPoint x: 718, startPoint y: 13, endPoint x: 397, endPoint y: -6, distance: 321.2
click at [397, 0] on html "MassPay Dashboard Transactions Ledger Payees Cancellations Links" at bounding box center [416, 194] width 832 height 388
paste input "801506824955121664"
click at [738, 17] on input "801506824955121664" at bounding box center [696, 17] width 105 height 21
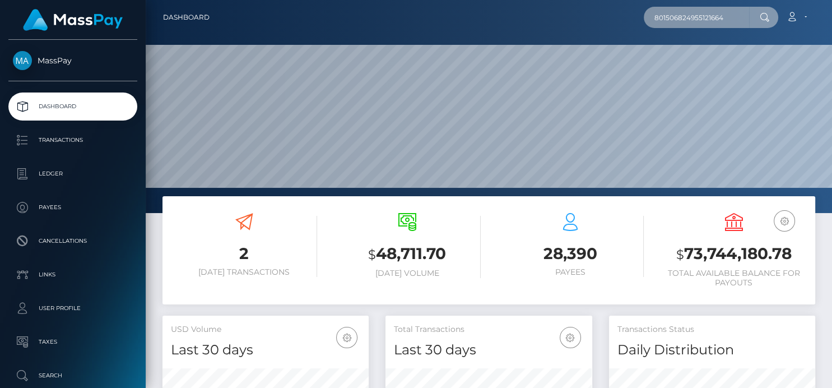
paste input "461550387531362304,"
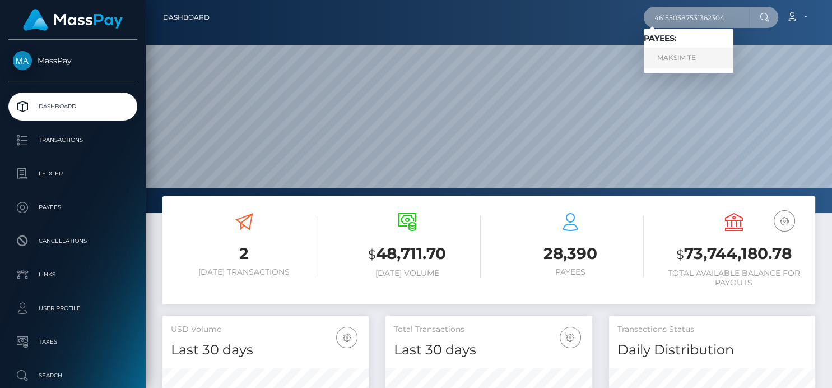
type input "461550387531362304"
click at [682, 57] on link "MAKSIM TE" at bounding box center [689, 58] width 90 height 21
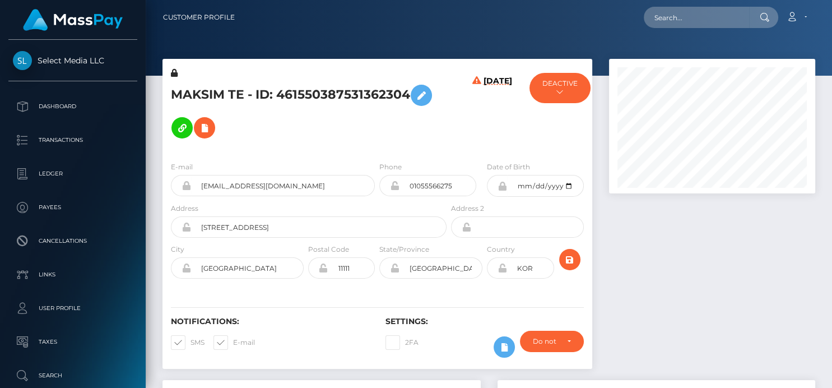
scroll to position [135, 206]
click at [197, 131] on button at bounding box center [204, 127] width 21 height 21
select select
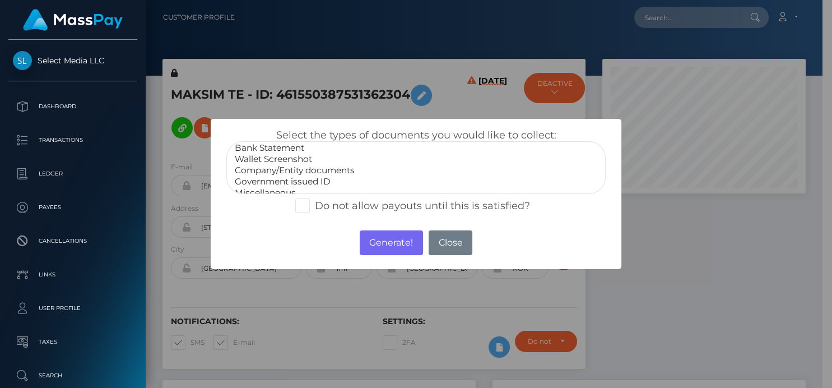
scroll to position [21, 0]
click at [443, 238] on button "Close" at bounding box center [451, 242] width 44 height 25
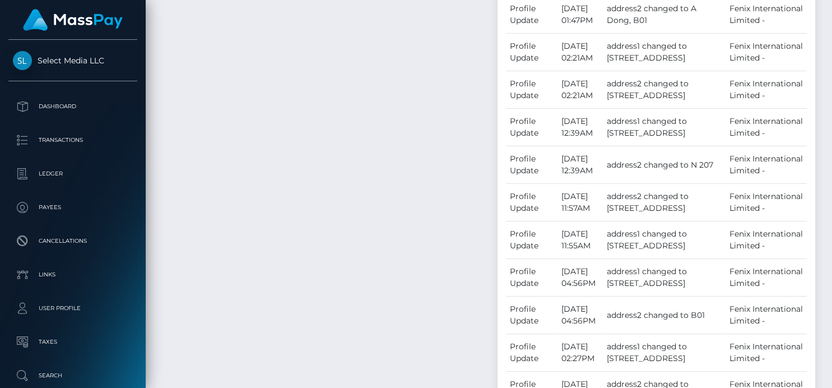
scroll to position [4725, 0]
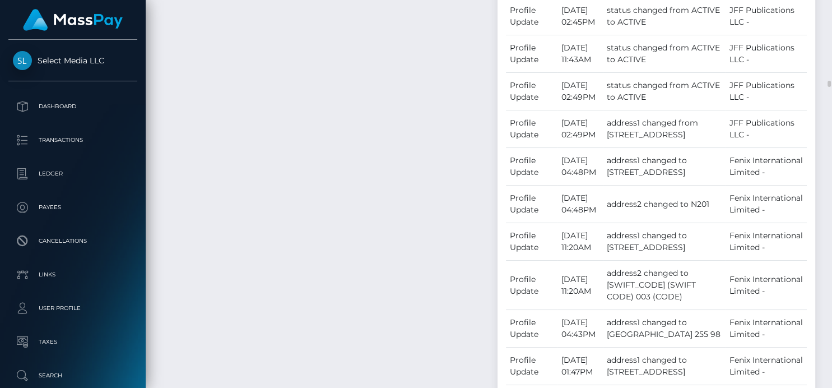
drag, startPoint x: 829, startPoint y: 87, endPoint x: 622, endPoint y: 3, distance: 223.3
click at [801, 0] on html "Select Media LLC Dashboard Transactions Ledger Payees Links Taxes" at bounding box center [416, 194] width 832 height 388
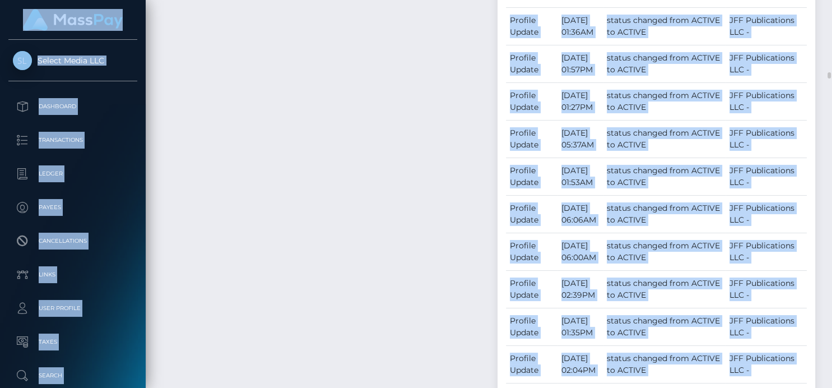
click at [131, 156] on ul "Dashboard Transactions Ledger Payees Cancellations Links Taxes" at bounding box center [73, 257] width 146 height 331
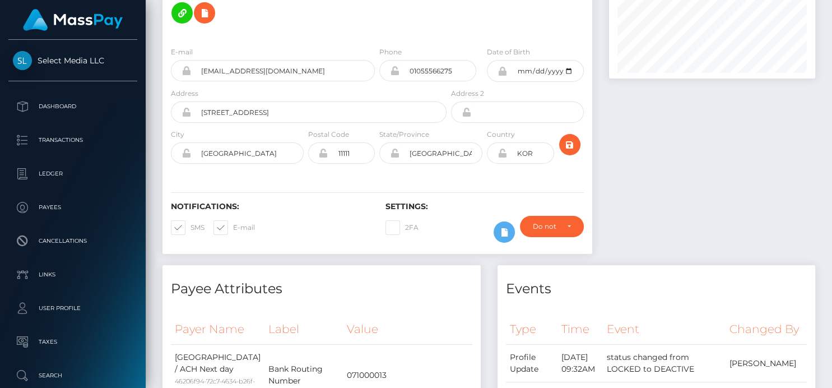
scroll to position [0, 0]
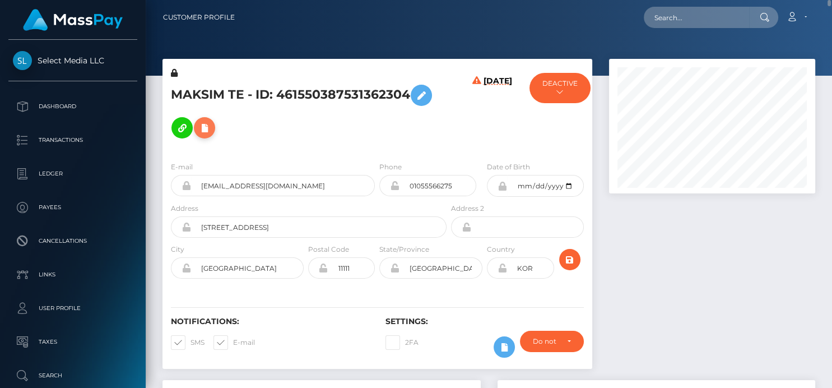
click at [200, 129] on icon at bounding box center [204, 128] width 13 height 14
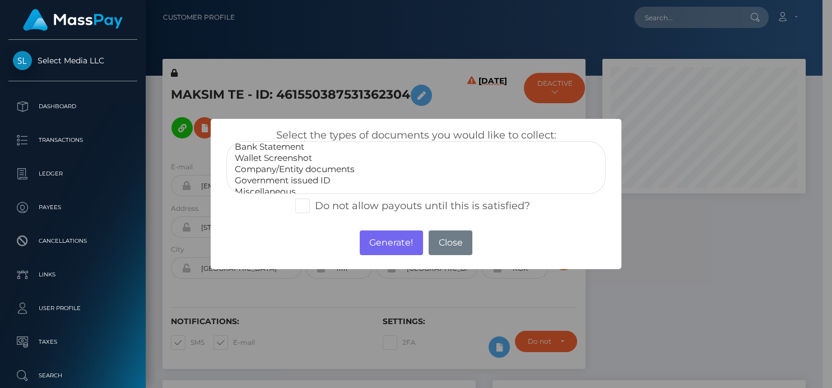
scroll to position [21, 0]
select select "Miscellaneous"
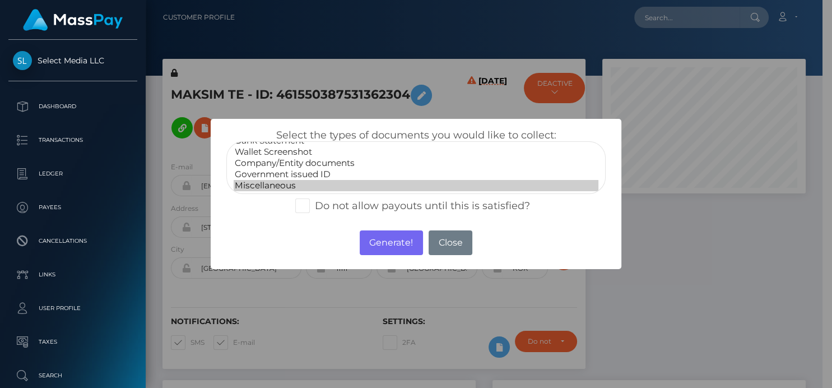
click at [263, 187] on option "Miscellaneous" at bounding box center [416, 185] width 364 height 11
click at [384, 241] on button "Generate!" at bounding box center [391, 242] width 63 height 25
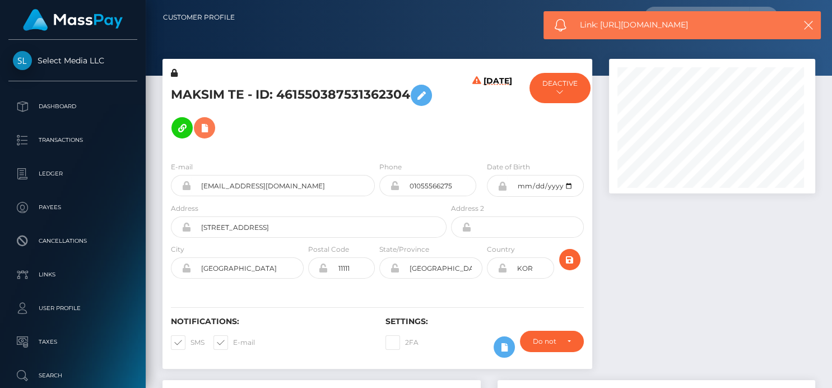
scroll to position [135, 206]
drag, startPoint x: 609, startPoint y: 25, endPoint x: 602, endPoint y: 21, distance: 8.1
click at [602, 21] on span "Link: https://l.maspay.io/pjtyk" at bounding box center [682, 25] width 205 height 12
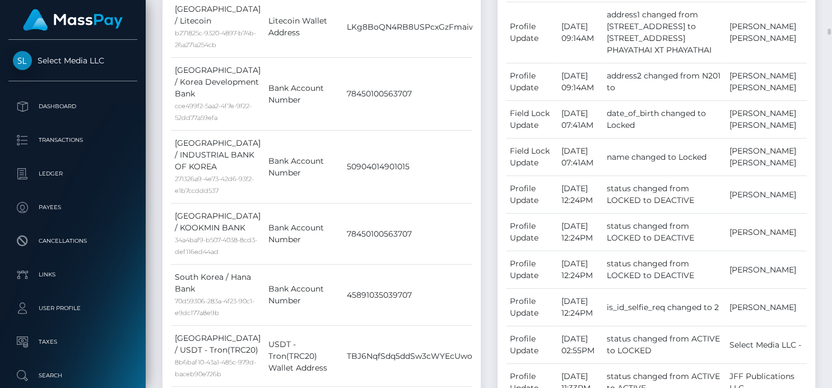
scroll to position [2057, 0]
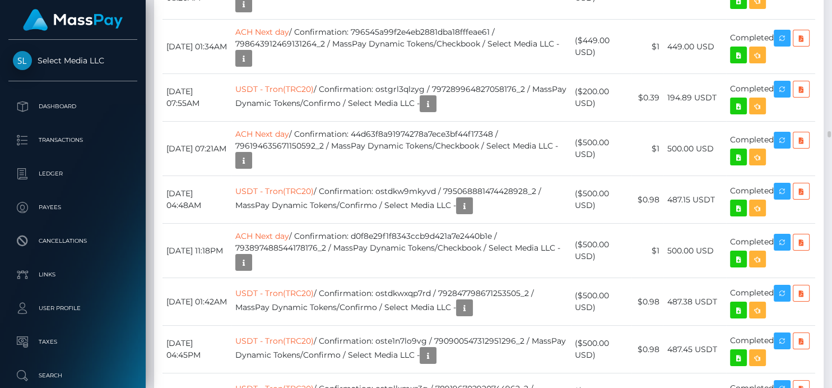
scroll to position [7602, 0]
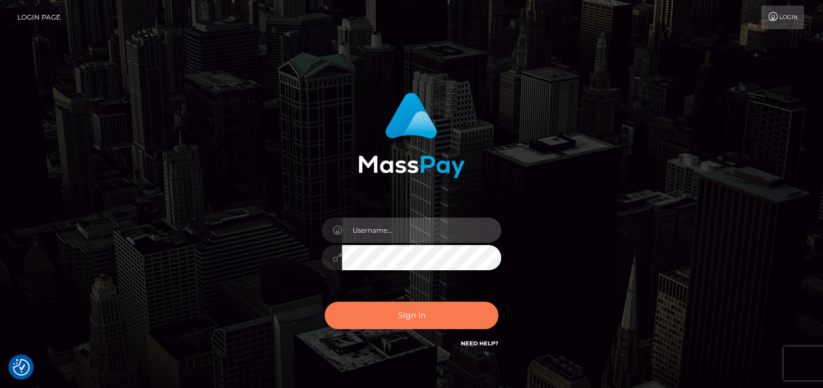
type input "[PERSON_NAME]"
click at [393, 303] on button "Sign in" at bounding box center [412, 315] width 174 height 27
type input "[PERSON_NAME]"
click at [401, 302] on button "Sign in" at bounding box center [412, 315] width 174 height 27
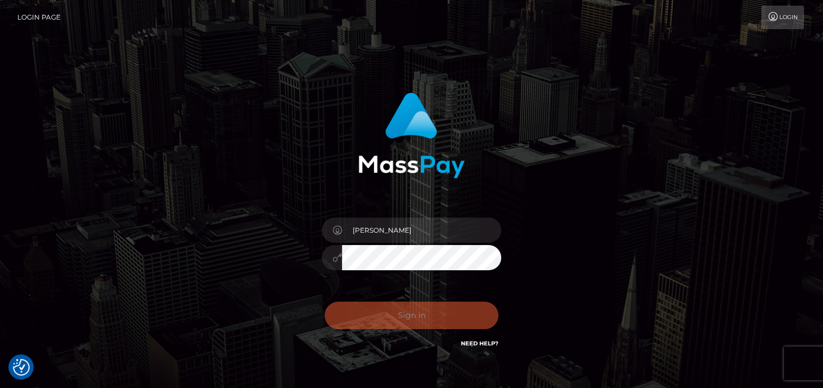
click at [401, 302] on div "Sign in Need Help?" at bounding box center [411, 320] width 196 height 50
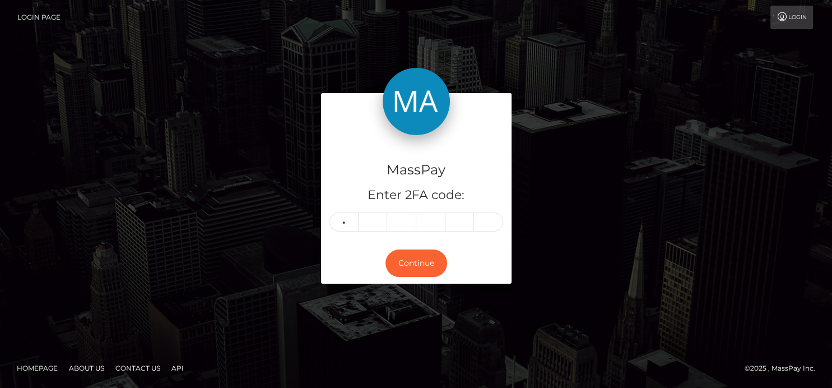
type input "3"
type input "2"
type input "6"
type input "5"
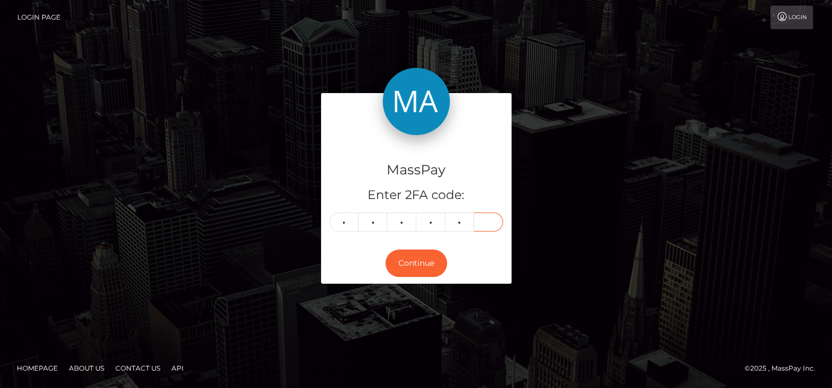
type input "5"
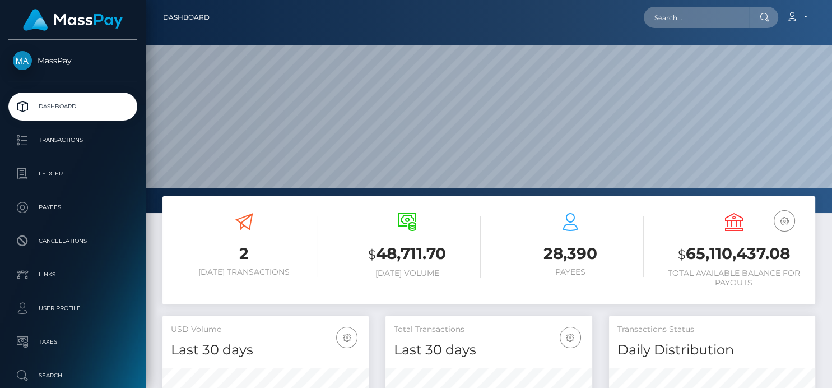
scroll to position [198, 206]
click at [677, 21] on input "text" at bounding box center [696, 17] width 105 height 21
paste input "58138"
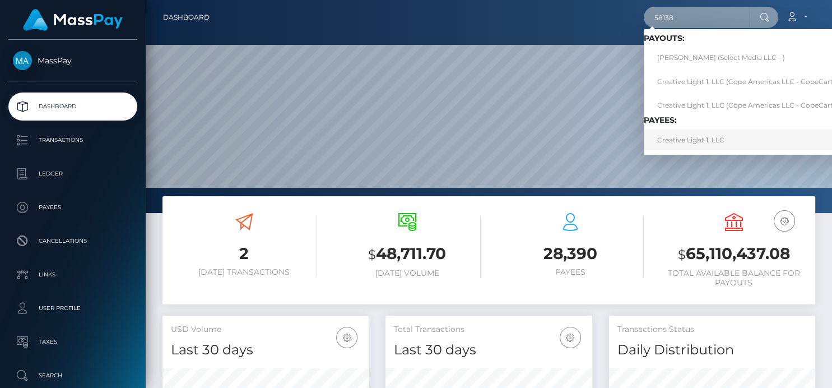
type input "58138"
click at [669, 136] on link "Creative Light 1, LLC" at bounding box center [746, 139] width 205 height 21
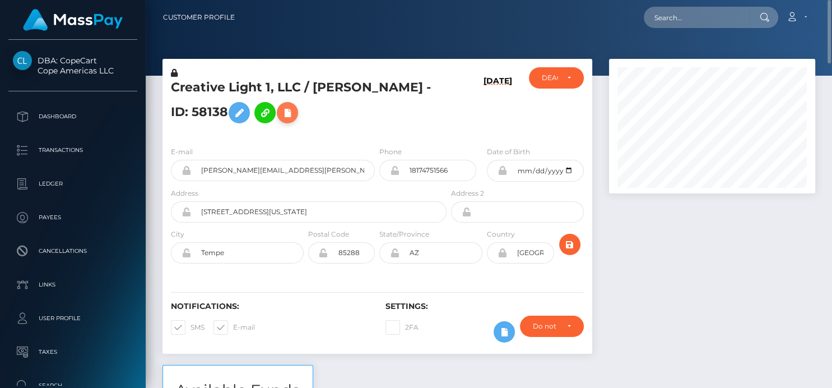
click at [298, 120] on button at bounding box center [287, 112] width 21 height 21
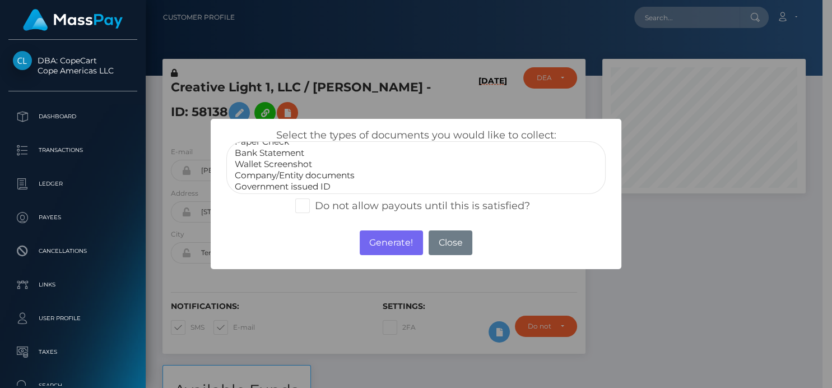
scroll to position [21, 0]
select select "Miscellaneous"
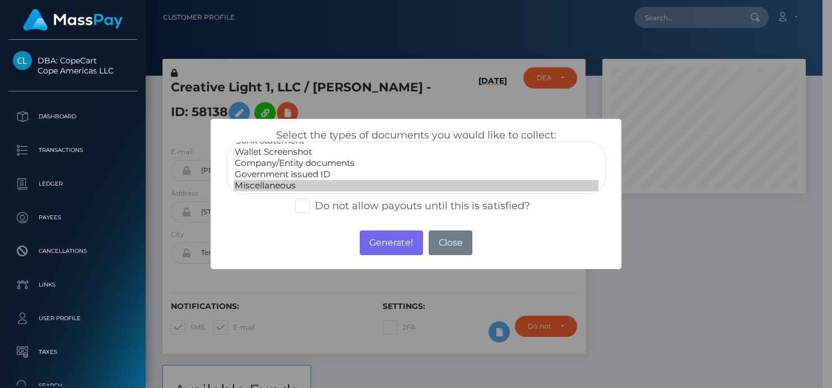
click at [266, 181] on option "Miscellaneous" at bounding box center [416, 185] width 364 height 11
click at [374, 240] on button "Generate!" at bounding box center [391, 242] width 63 height 25
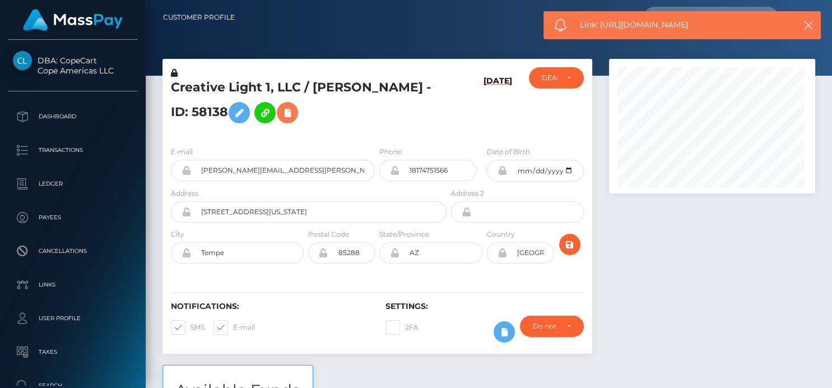
scroll to position [135, 206]
drag, startPoint x: 710, startPoint y: 25, endPoint x: 601, endPoint y: 26, distance: 108.2
click at [601, 26] on span "Link: https://l.maspay.io/OjtpS" at bounding box center [682, 25] width 205 height 12
copy span "https://l.maspay.io/OjtpS"
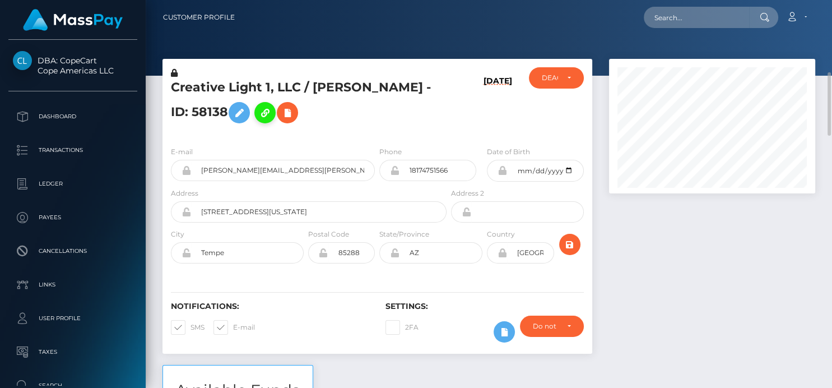
scroll to position [62, 0]
drag, startPoint x: 169, startPoint y: 79, endPoint x: 297, endPoint y: 110, distance: 131.6
click at [297, 110] on div "Creative Light 1, LLC / [PERSON_NAME] - ID: 58138" at bounding box center [306, 102] width 286 height 70
drag, startPoint x: 314, startPoint y: 111, endPoint x: 172, endPoint y: 88, distance: 144.2
click at [172, 88] on h5 "Creative Light 1, LLC / [PERSON_NAME] - ID: 58138" at bounding box center [306, 104] width 270 height 50
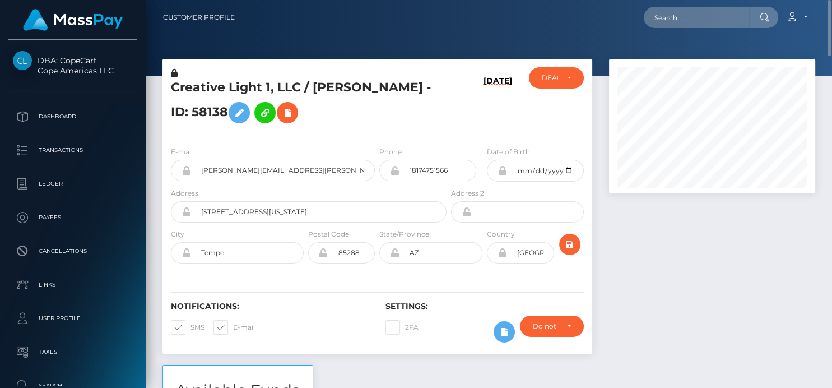
copy h5 "Creative Light 1, LLC / [PERSON_NAME] - ID: 58138"
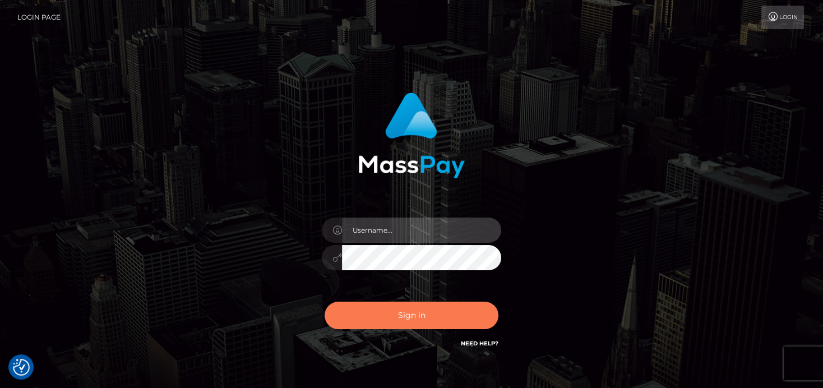
type input "[PERSON_NAME]"
click at [411, 311] on button "Sign in" at bounding box center [412, 315] width 174 height 27
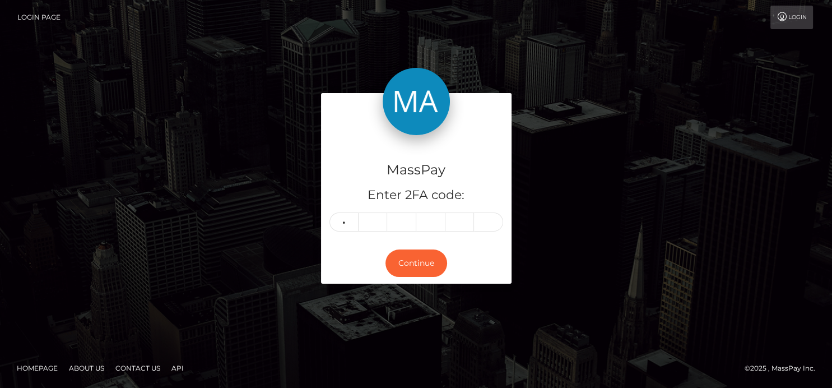
type input "7"
type input "9"
type input "4"
type input "5"
type input "7"
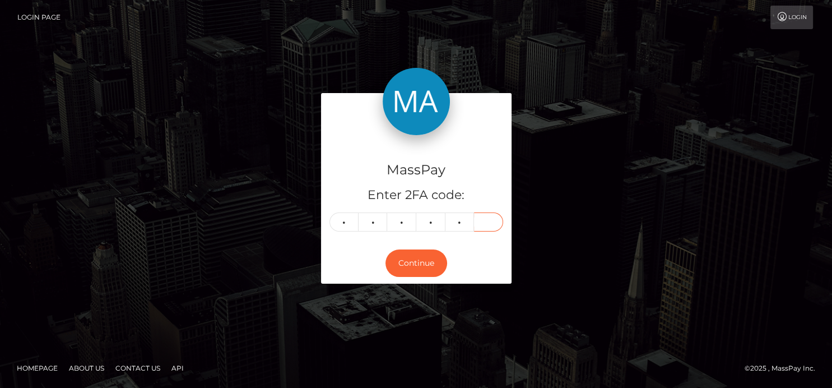
type input "5"
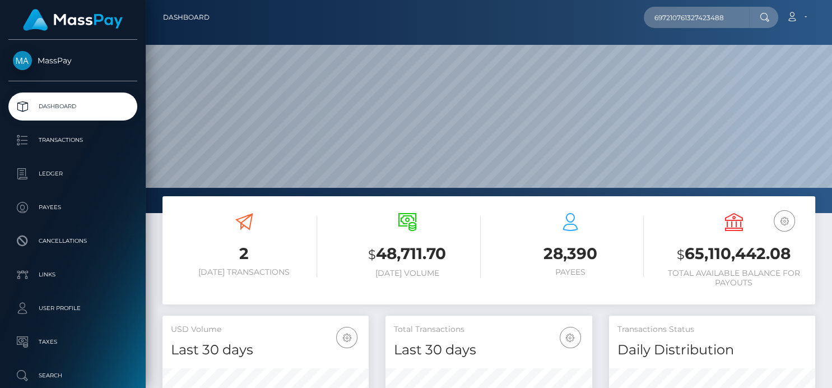
scroll to position [198, 206]
type input "697210761327423488"
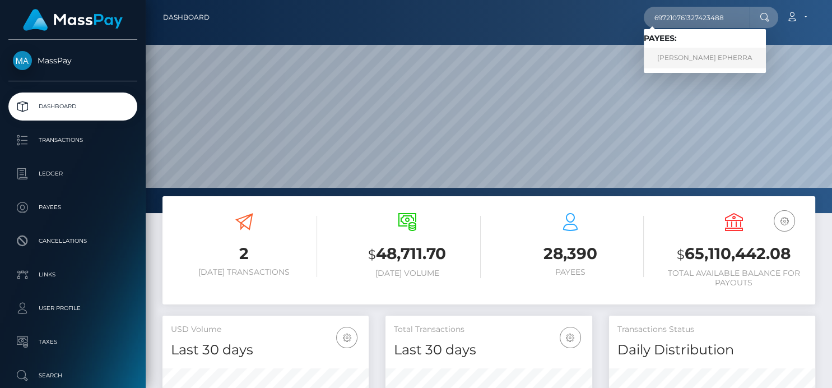
click at [667, 56] on link "ANA LUNA EPHERRA" at bounding box center [705, 58] width 122 height 21
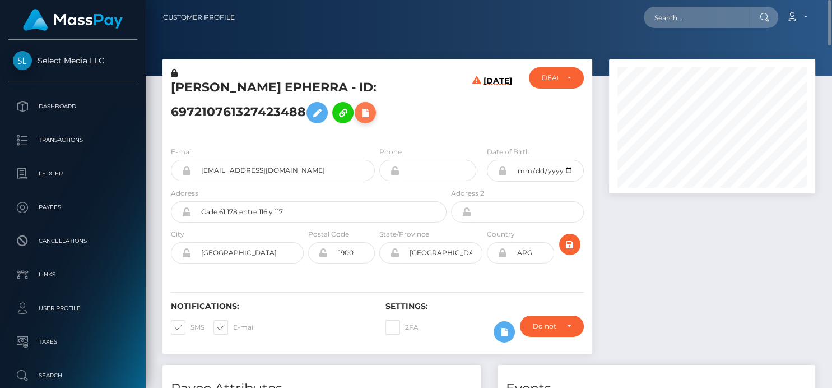
click at [366, 110] on icon at bounding box center [365, 113] width 13 height 14
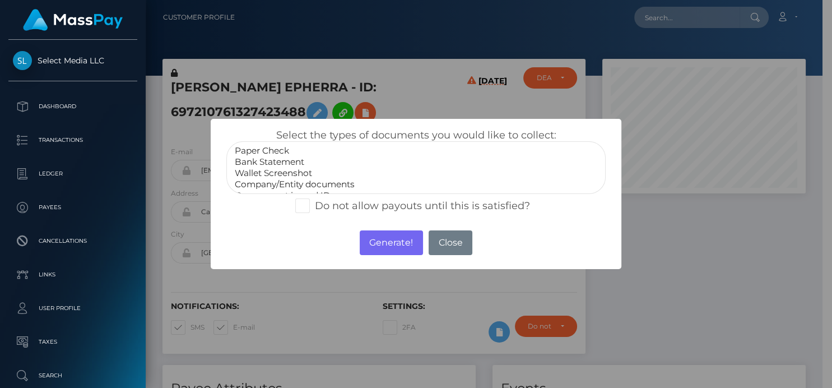
select select "Bank Statement"
click at [282, 162] on option "Bank Statement" at bounding box center [416, 161] width 364 height 11
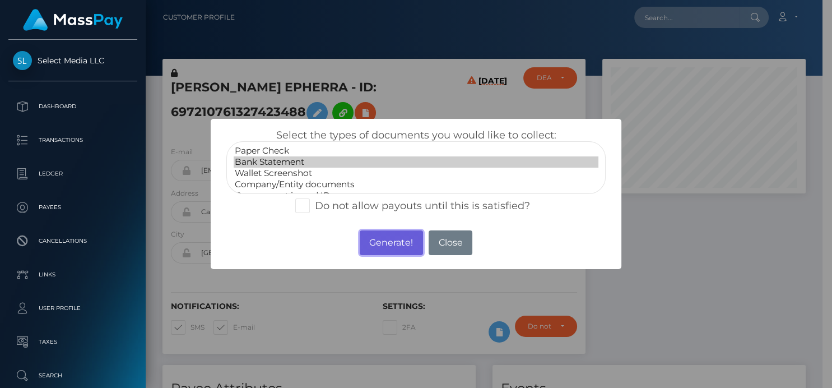
click at [400, 238] on button "Generate!" at bounding box center [391, 242] width 63 height 25
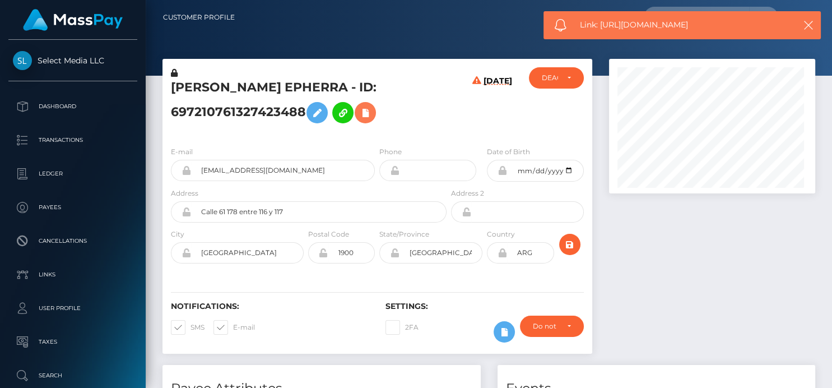
scroll to position [135, 206]
drag, startPoint x: 704, startPoint y: 22, endPoint x: 602, endPoint y: 24, distance: 102.0
click at [602, 24] on span "Link: [URL][DOMAIN_NAME]" at bounding box center [682, 25] width 205 height 12
copy span "[URL][DOMAIN_NAME]"
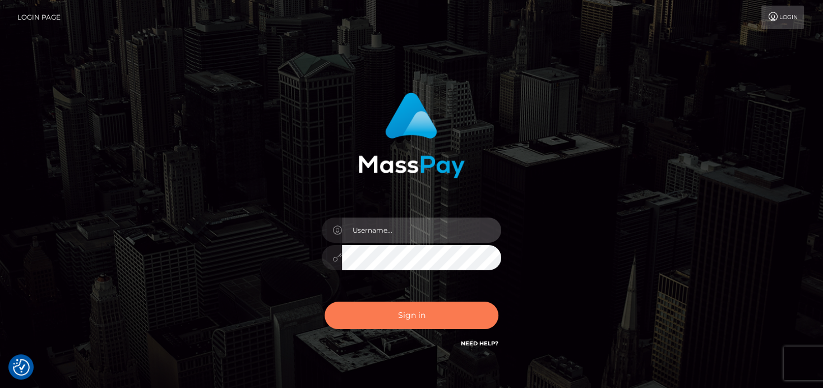
type input "denise"
click at [386, 311] on button "Sign in" at bounding box center [412, 315] width 174 height 27
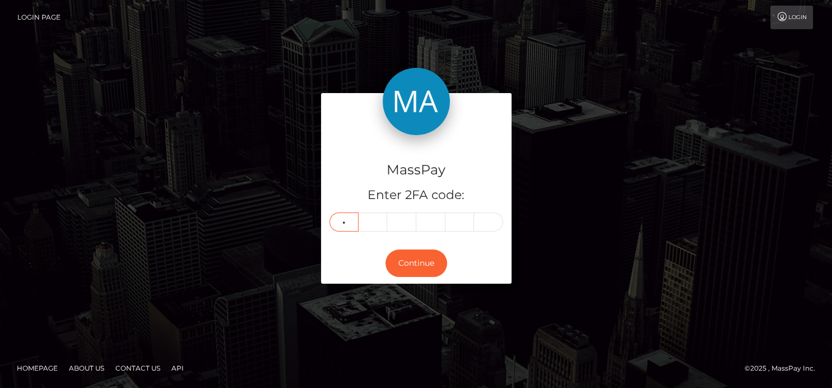
type input "2"
type input "0"
type input "2"
type input "9"
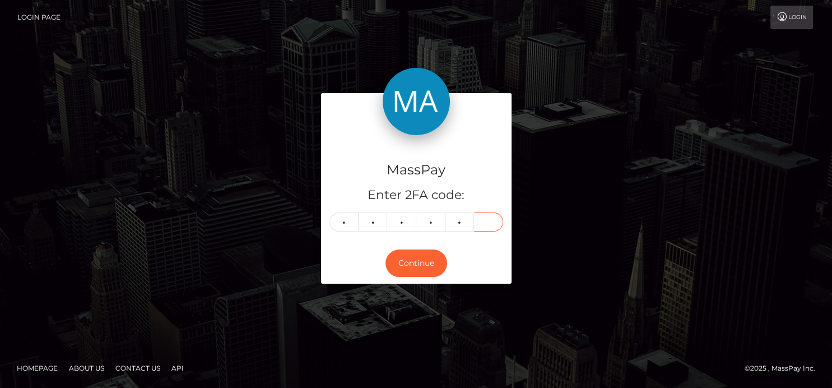
type input "2"
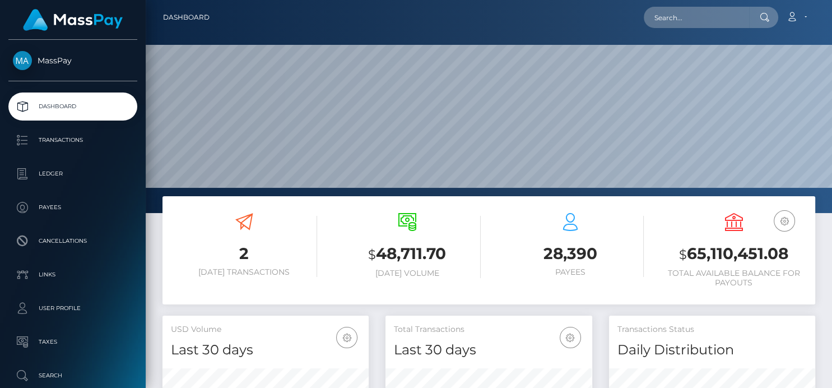
scroll to position [198, 206]
click at [662, 23] on input "text" at bounding box center [696, 17] width 105 height 21
paste input "378190891002638336"
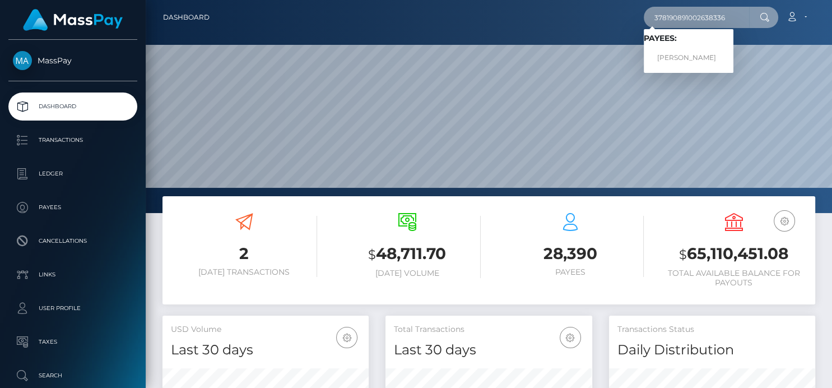
type input "378190891002638336"
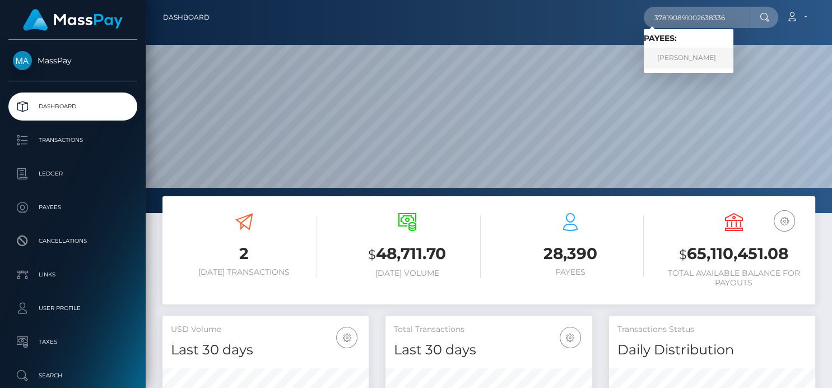
click at [683, 55] on link "MARIYA ALEKSANDROVNA PAZHINA" at bounding box center [689, 58] width 90 height 21
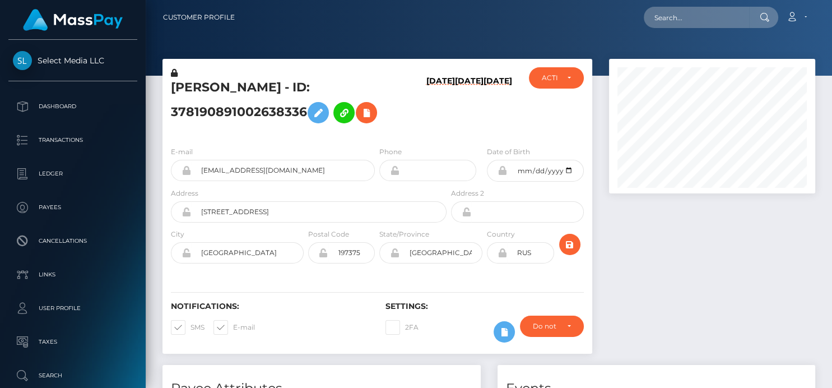
scroll to position [135, 206]
click at [365, 113] on icon at bounding box center [366, 113] width 13 height 14
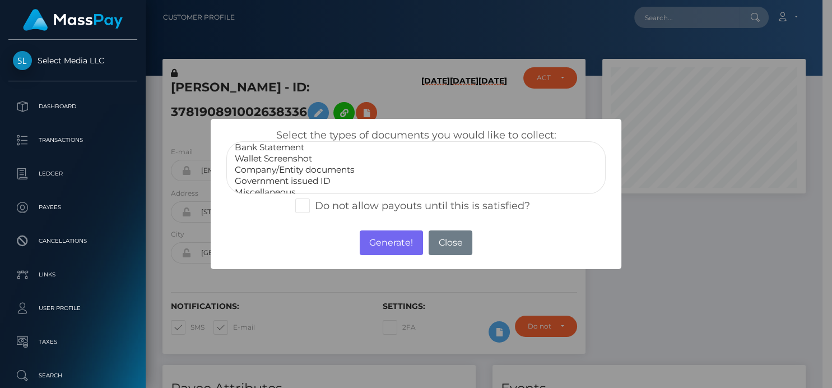
scroll to position [21, 0]
drag, startPoint x: 284, startPoint y: 173, endPoint x: 291, endPoint y: 175, distance: 8.0
select select "Government issued ID"
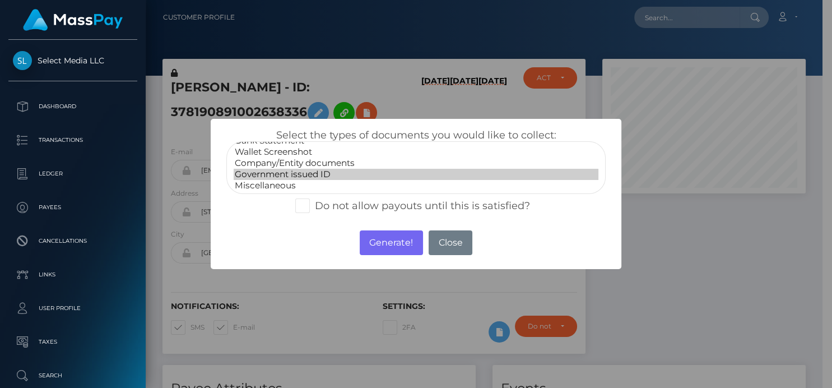
click at [284, 173] on option "Government issued ID" at bounding box center [416, 174] width 364 height 11
click at [383, 238] on button "Generate!" at bounding box center [391, 242] width 63 height 25
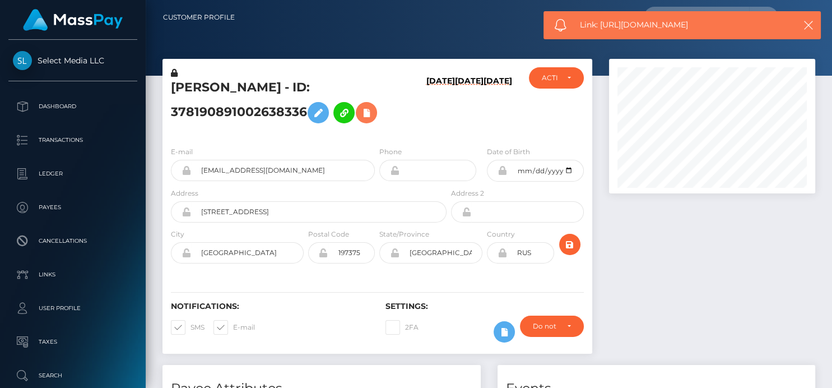
scroll to position [135, 206]
drag, startPoint x: 656, startPoint y: 28, endPoint x: 603, endPoint y: 28, distance: 53.3
click at [603, 28] on span "Link: https://l.maspay.io/1jtgv" at bounding box center [682, 25] width 205 height 12
click at [368, 109] on icon at bounding box center [366, 113] width 13 height 14
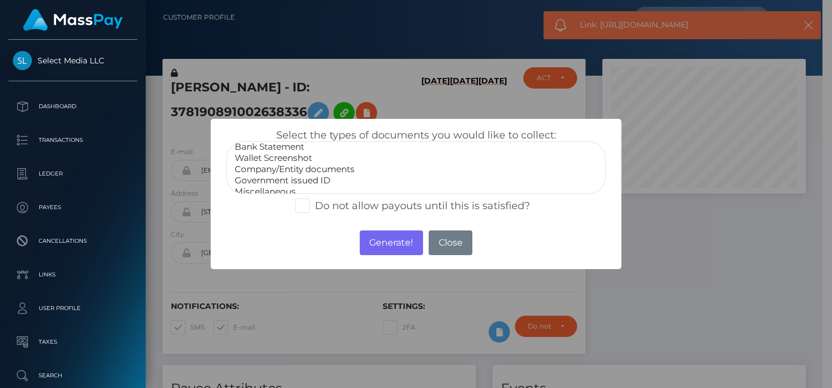
scroll to position [21, 0]
select select "Miscellaneous"
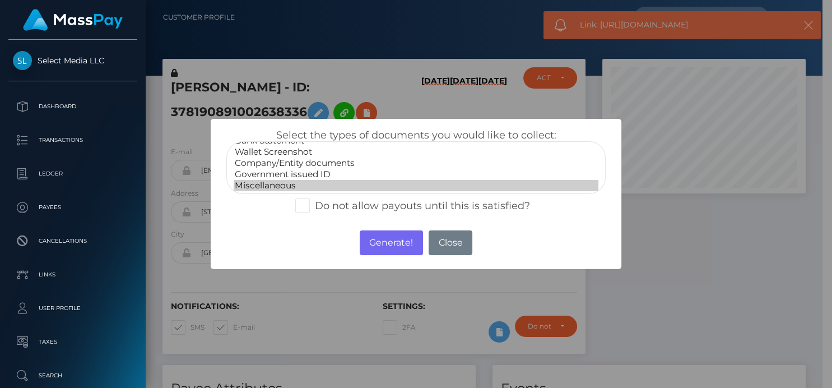
click at [283, 187] on option "Miscellaneous" at bounding box center [416, 185] width 364 height 11
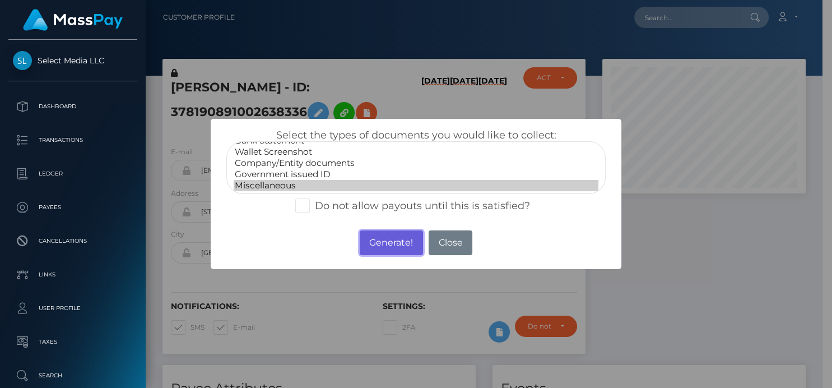
click at [388, 239] on button "Generate!" at bounding box center [391, 242] width 63 height 25
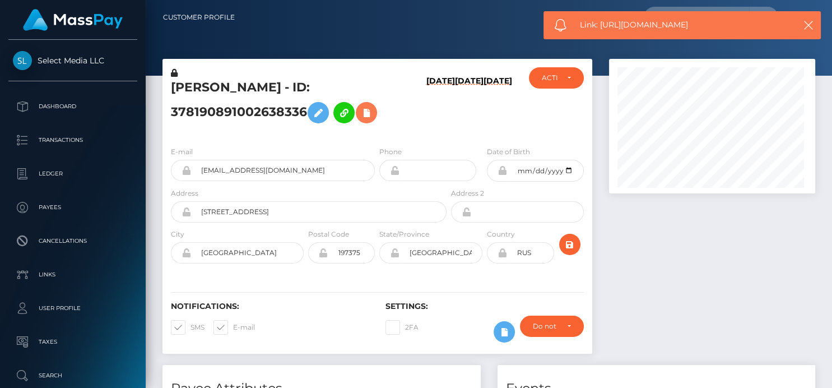
scroll to position [135, 206]
drag, startPoint x: 706, startPoint y: 25, endPoint x: 599, endPoint y: 13, distance: 107.1
click at [599, 13] on div "Link: https://l.maspay.io/zjthH" at bounding box center [682, 25] width 277 height 28
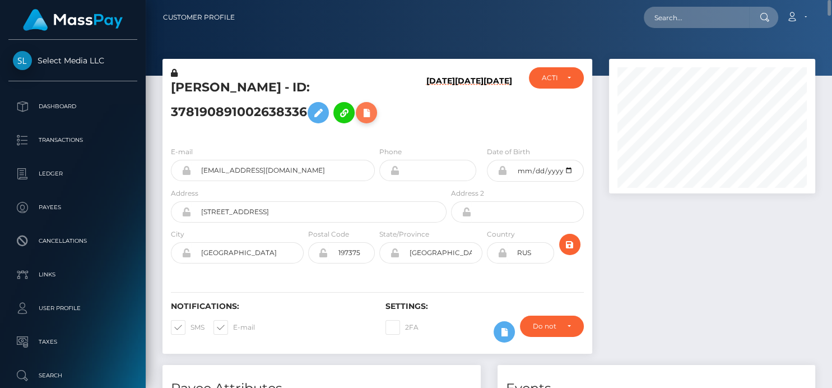
click at [369, 115] on icon at bounding box center [366, 113] width 13 height 14
select select
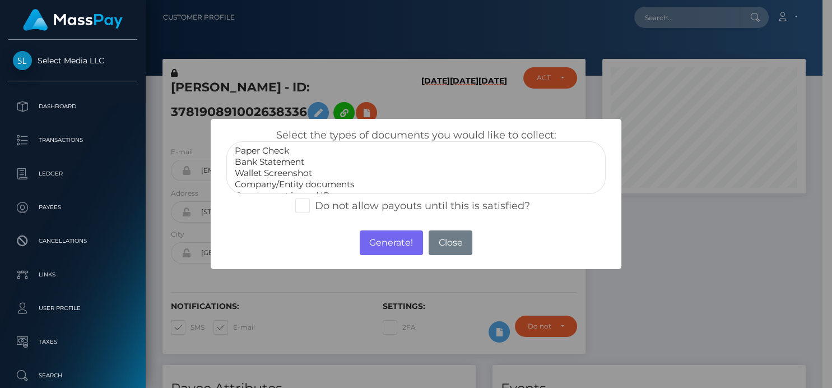
scroll to position [21, 0]
click at [441, 238] on button "Close" at bounding box center [451, 242] width 44 height 25
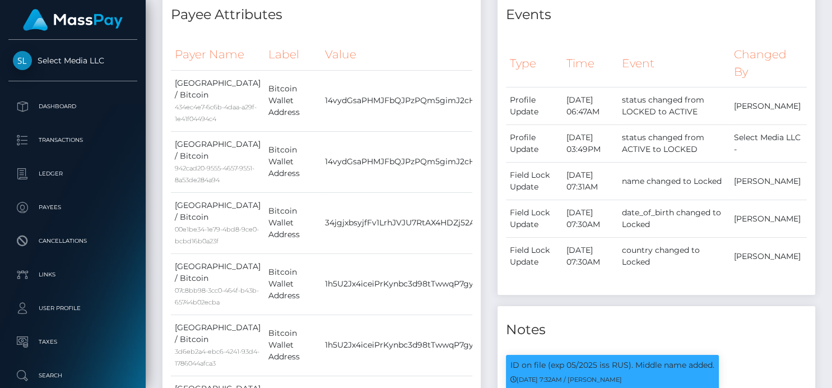
scroll to position [0, 0]
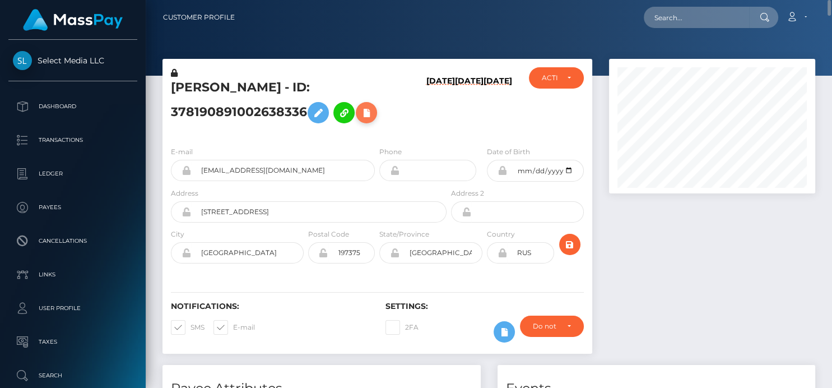
click at [362, 109] on icon at bounding box center [366, 113] width 13 height 14
select select
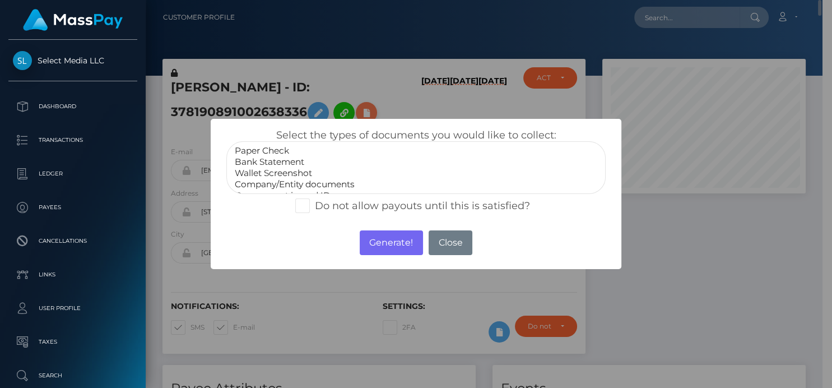
scroll to position [560430, 560361]
click at [451, 244] on button "Close" at bounding box center [451, 242] width 44 height 25
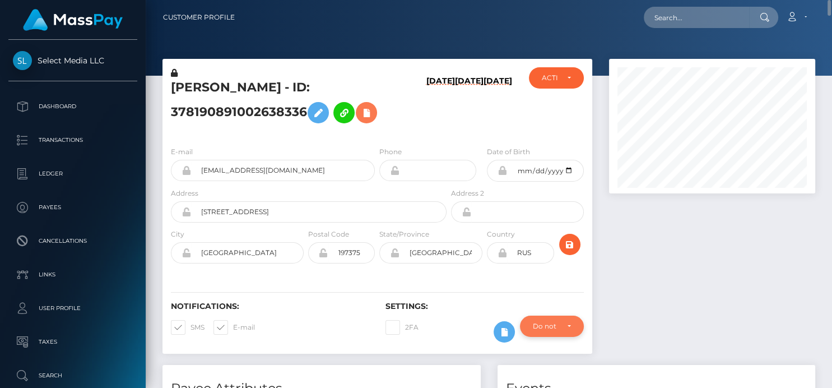
scroll to position [560430, 560358]
click at [506, 328] on icon at bounding box center [504, 332] width 13 height 14
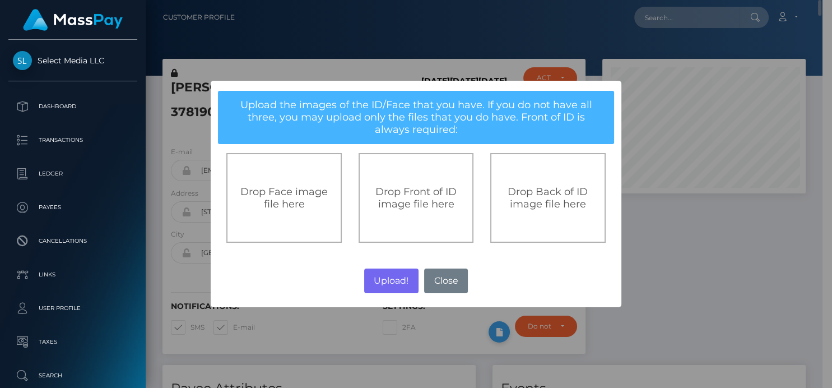
scroll to position [560430, 560361]
click at [423, 214] on div "Drop Front of ID image file here" at bounding box center [416, 198] width 115 height 90
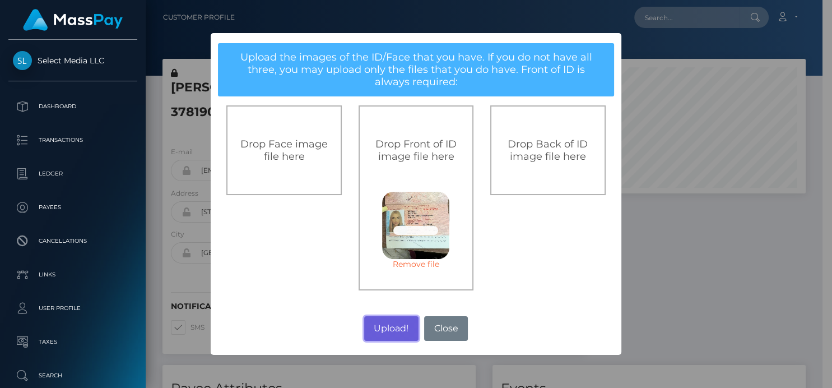
click at [382, 326] on button "Upload!" at bounding box center [391, 328] width 54 height 25
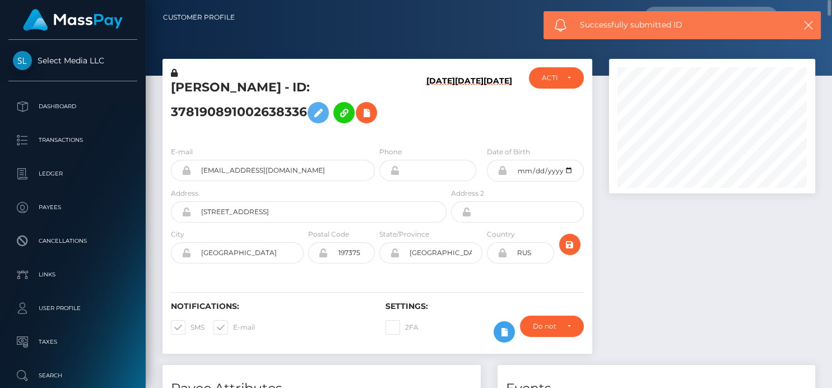
scroll to position [62, 0]
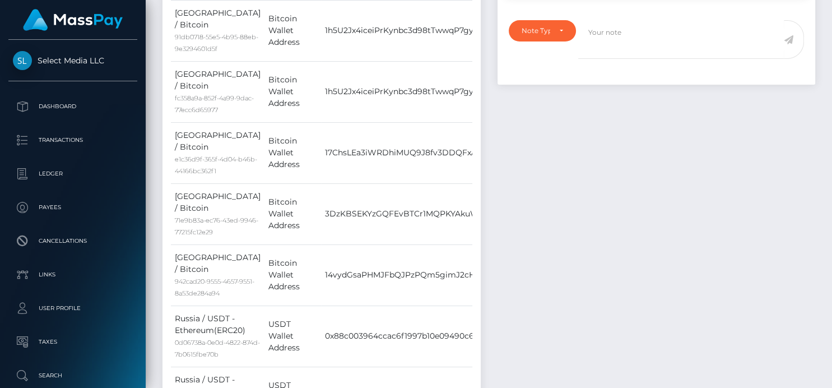
scroll to position [809, 0]
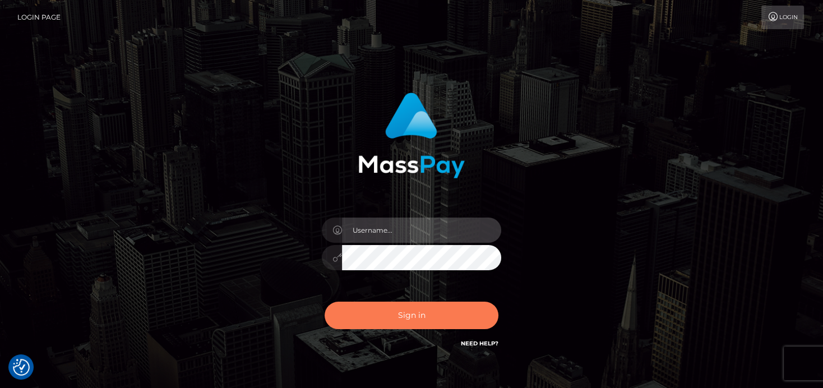
type input "[PERSON_NAME]"
click at [404, 321] on button "Sign in" at bounding box center [412, 315] width 174 height 27
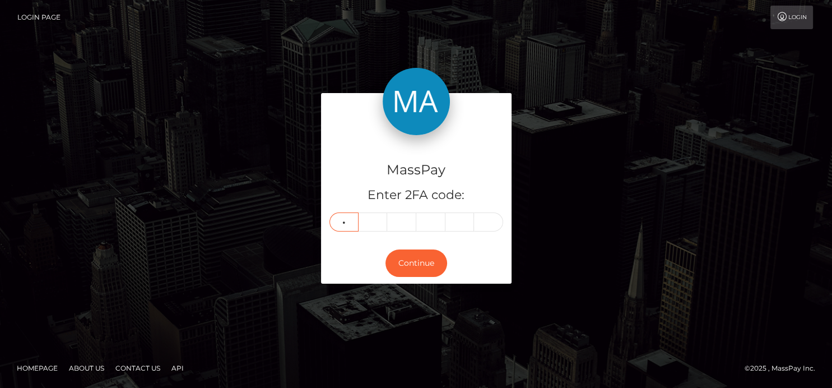
type input "9"
type input "1"
type input "3"
type input "6"
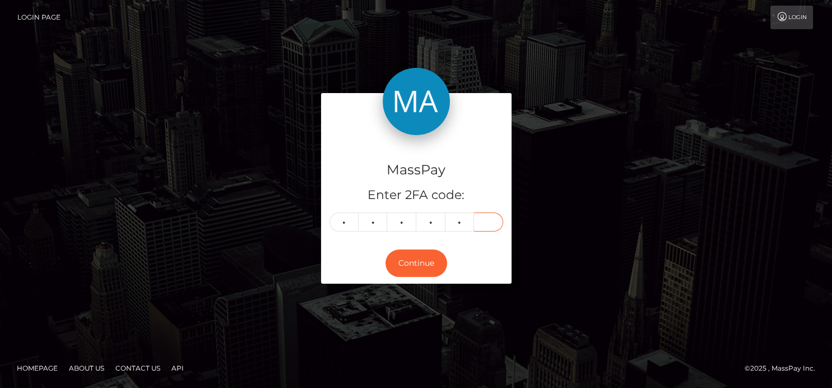
type input "0"
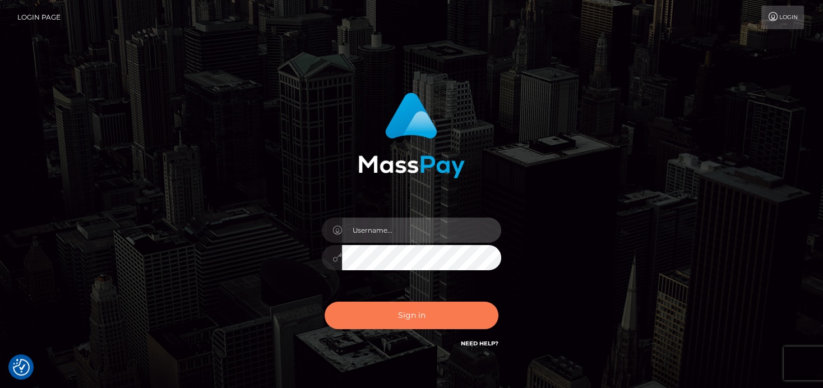
type input "[PERSON_NAME]"
click at [473, 316] on button "Sign in" at bounding box center [412, 315] width 174 height 27
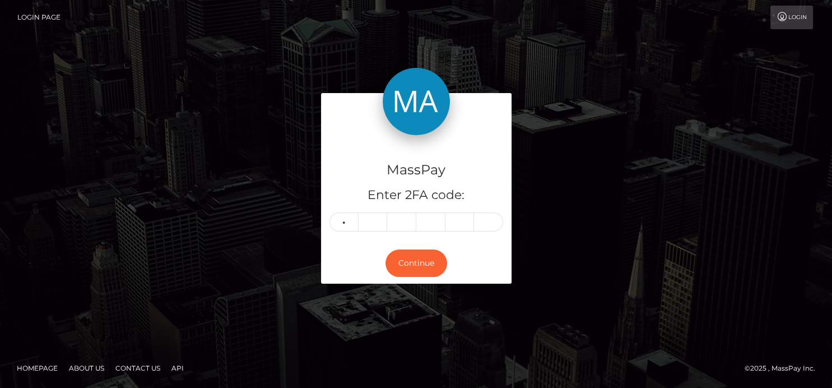
type input "9"
type input "1"
type input "3"
type input "6"
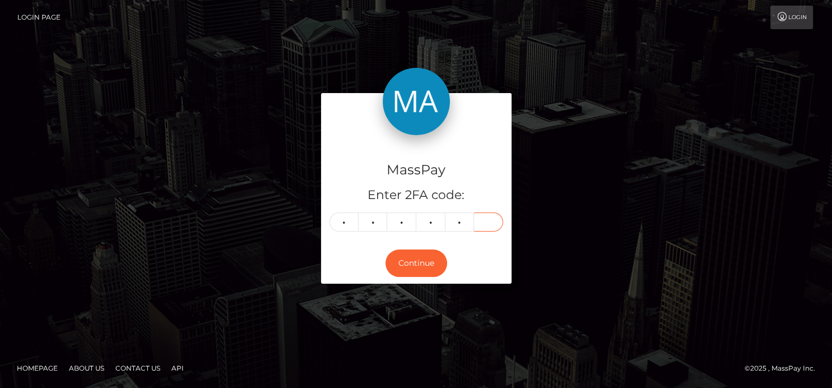
type input "0"
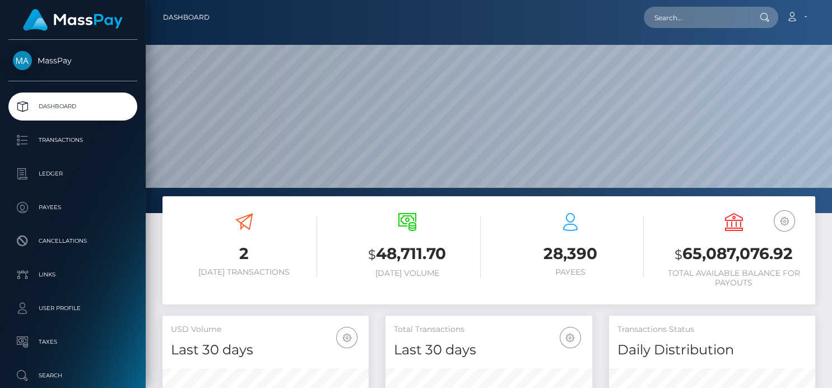
scroll to position [212, 686]
click at [668, 38] on div at bounding box center [489, 106] width 687 height 213
click at [668, 26] on input "text" at bounding box center [696, 17] width 105 height 21
paste input "371733050716856320"
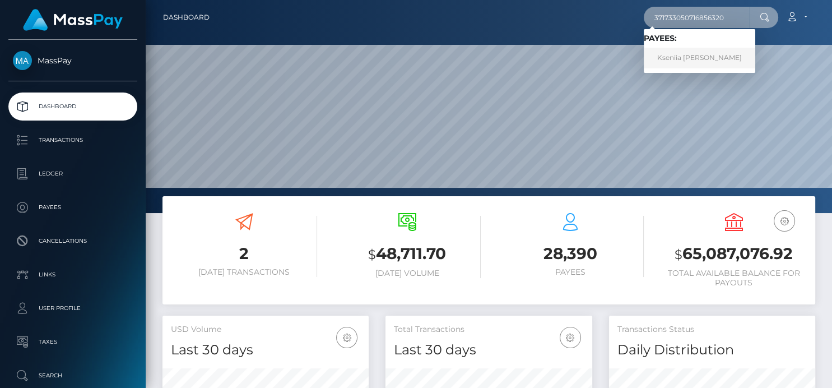
type input "371733050716856320"
click at [683, 59] on link "Kseniia Anatolievna Kovalenok" at bounding box center [700, 58] width 112 height 21
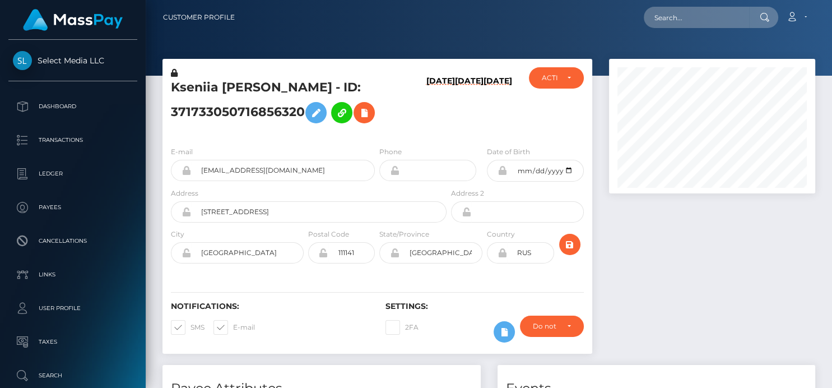
scroll to position [135, 206]
click at [367, 118] on icon at bounding box center [364, 113] width 13 height 14
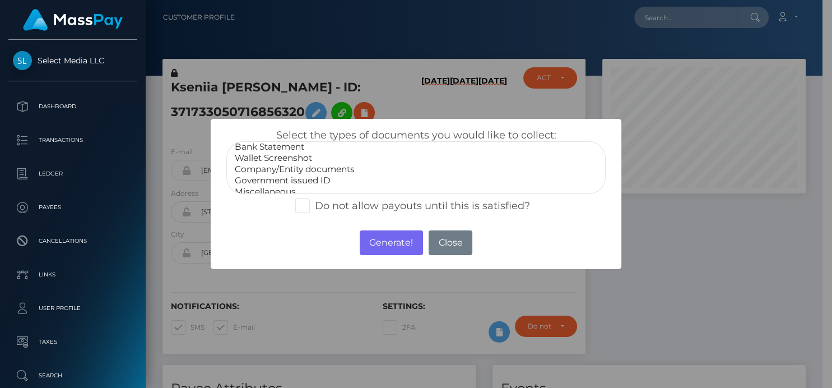
scroll to position [21, 0]
click at [300, 178] on option "Government issued ID" at bounding box center [416, 174] width 364 height 11
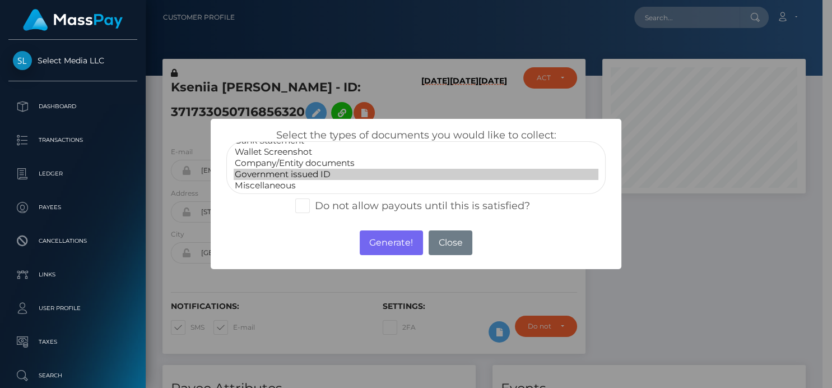
select select "Miscellaneous"
click at [303, 182] on option "Miscellaneous" at bounding box center [416, 185] width 364 height 11
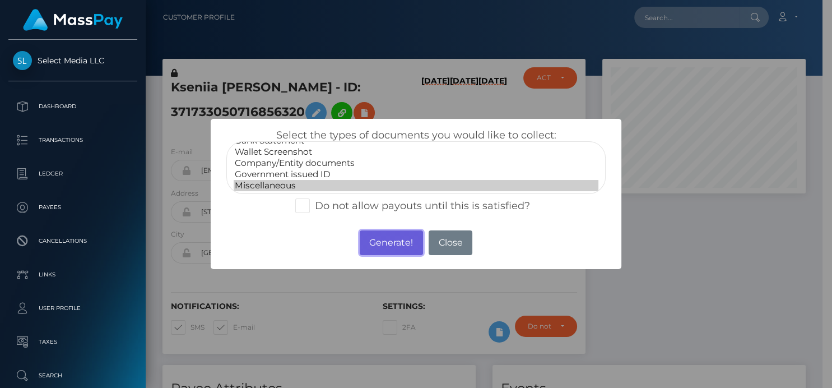
click at [385, 246] on button "Generate!" at bounding box center [391, 242] width 63 height 25
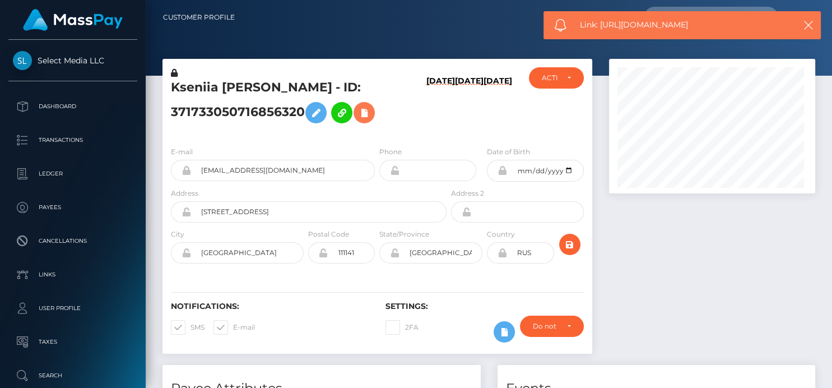
scroll to position [135, 206]
drag, startPoint x: 708, startPoint y: 30, endPoint x: 601, endPoint y: 30, distance: 107.1
click at [601, 30] on span "Link: [URL][DOMAIN_NAME]" at bounding box center [682, 25] width 205 height 12
copy span "[URL][DOMAIN_NAME]"
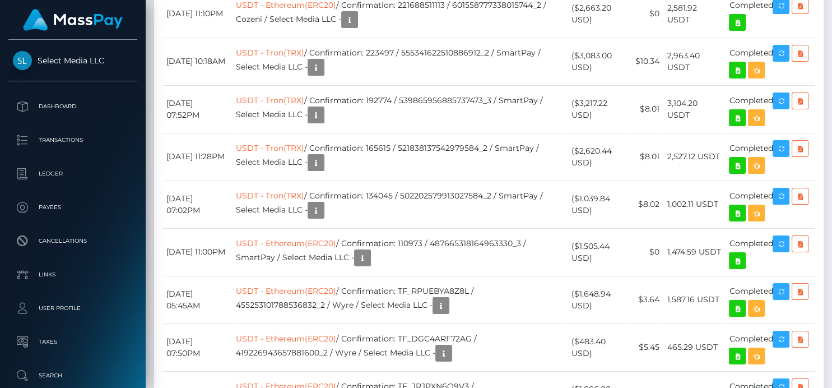
scroll to position [3120, 0]
